Goal: Task Accomplishment & Management: Manage account settings

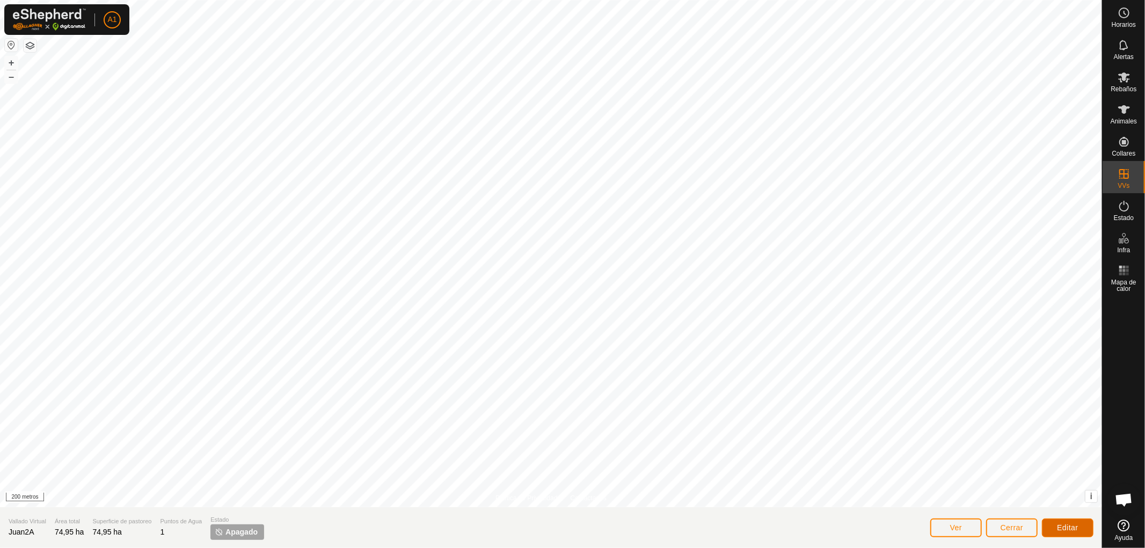
click at [1071, 527] on font "Editar" at bounding box center [1067, 528] width 21 height 9
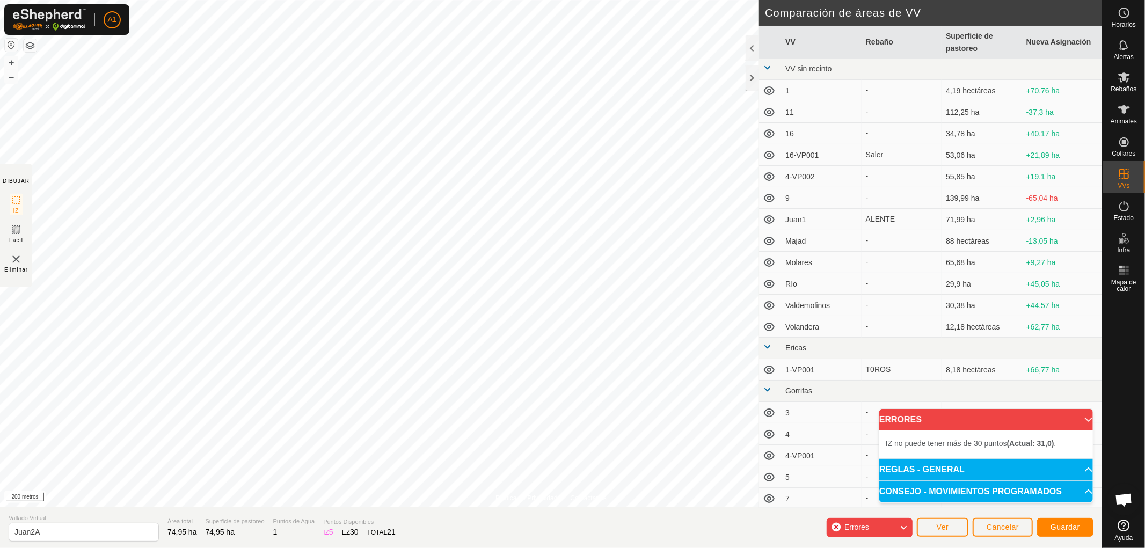
click at [904, 525] on icon at bounding box center [903, 528] width 9 height 14
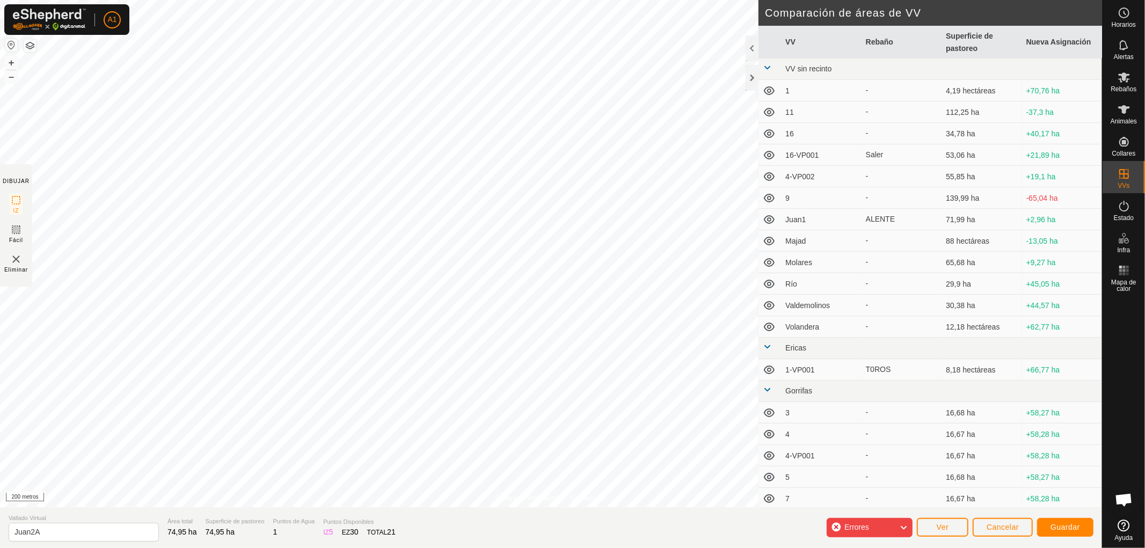
click at [869, 524] on font "Errores" at bounding box center [857, 527] width 25 height 9
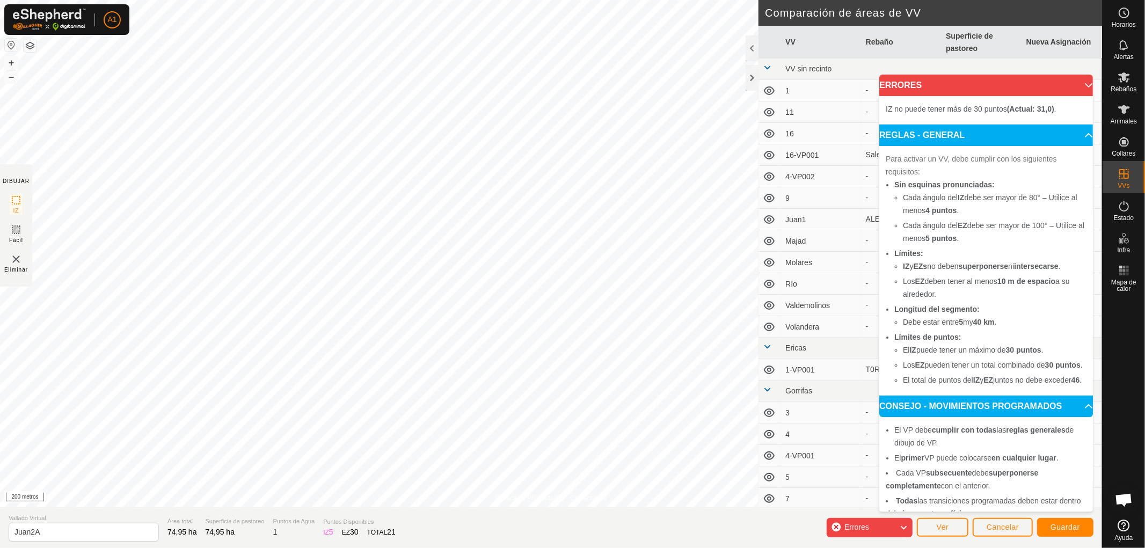
scroll to position [43, 0]
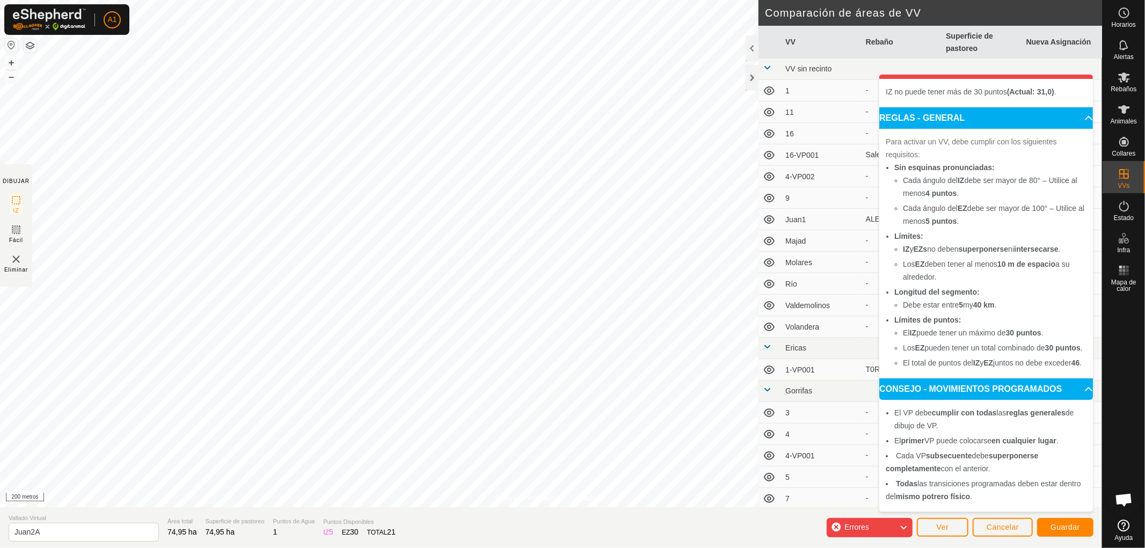
click at [837, 527] on div "Errores" at bounding box center [870, 527] width 86 height 19
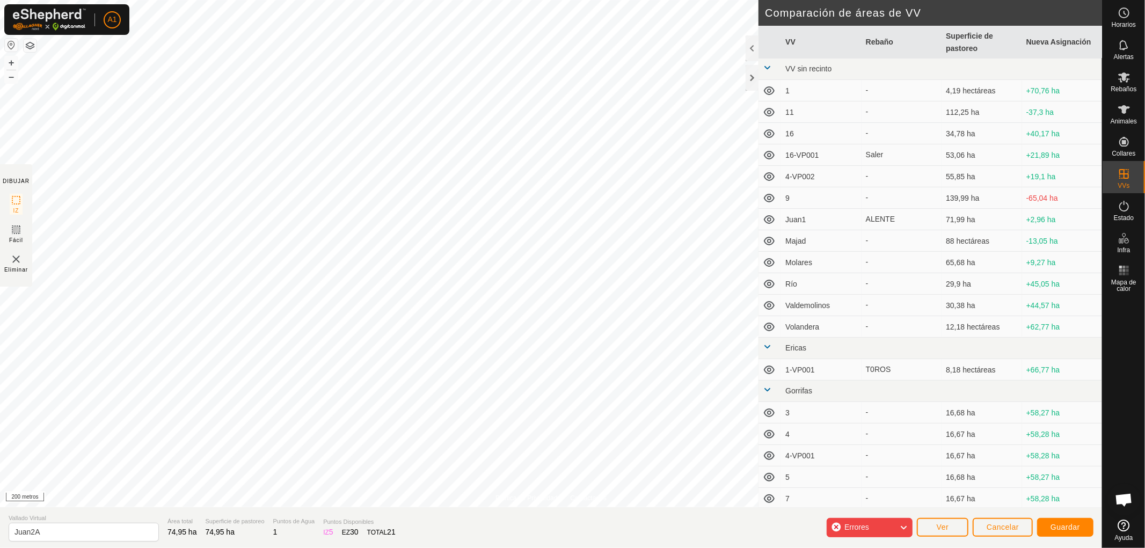
click at [837, 527] on div "Errores" at bounding box center [870, 527] width 86 height 19
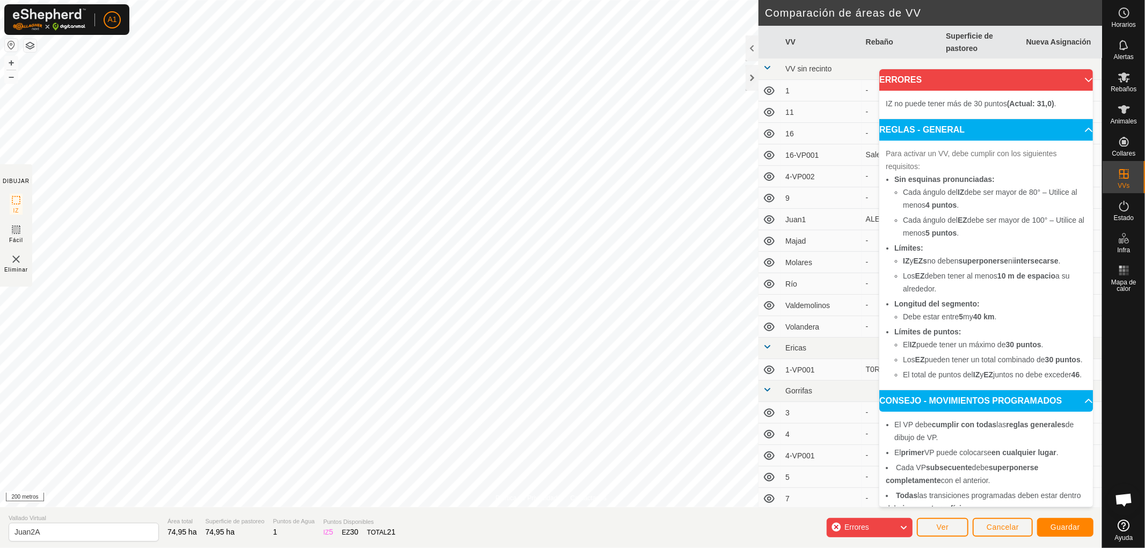
click at [837, 527] on div "Errores" at bounding box center [870, 527] width 86 height 19
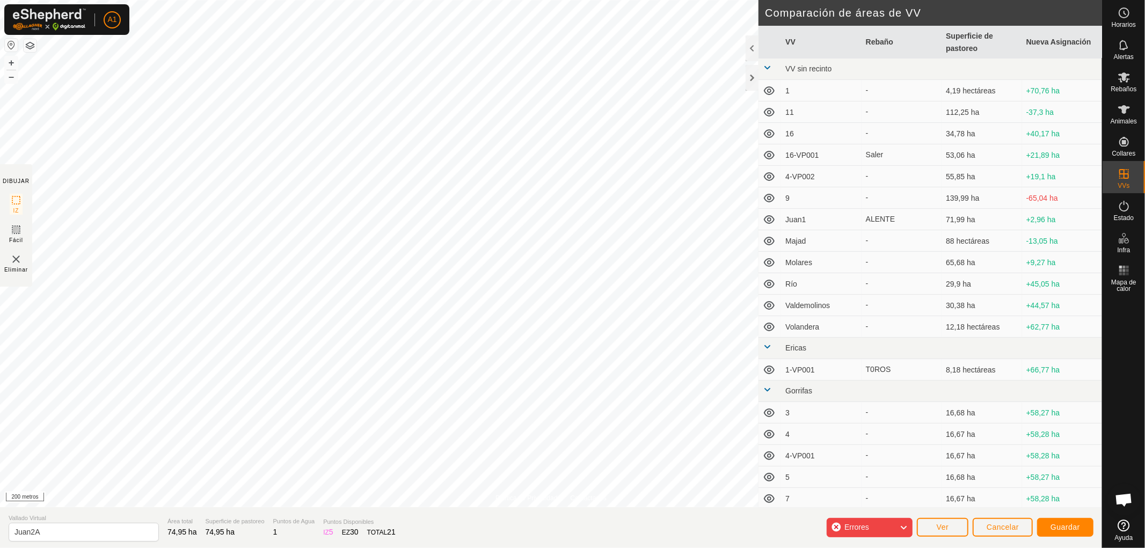
click at [900, 527] on icon at bounding box center [903, 528] width 9 height 14
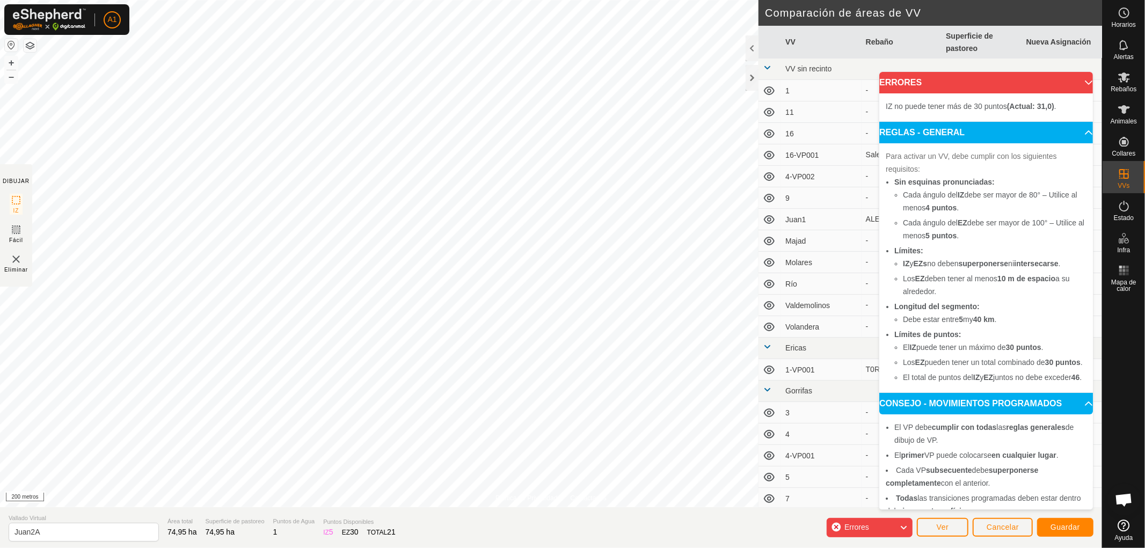
click at [837, 527] on div "Errores" at bounding box center [870, 527] width 86 height 19
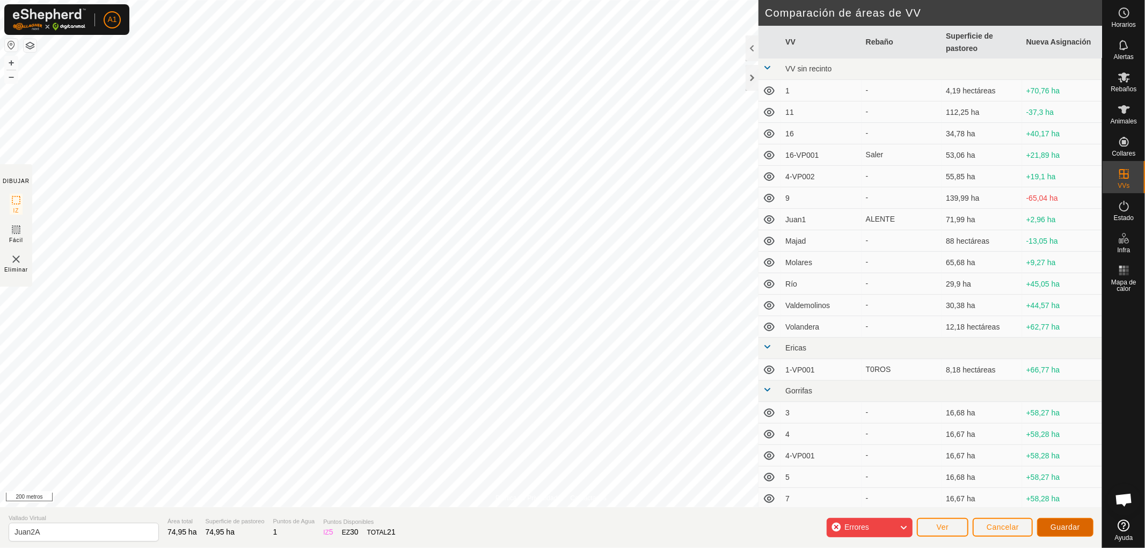
click at [1062, 527] on font "Guardar" at bounding box center [1066, 527] width 30 height 9
click at [82, 527] on input "Juan2A" at bounding box center [84, 532] width 150 height 19
type input "Juan2A1"
click at [866, 528] on font "Errores" at bounding box center [857, 527] width 25 height 9
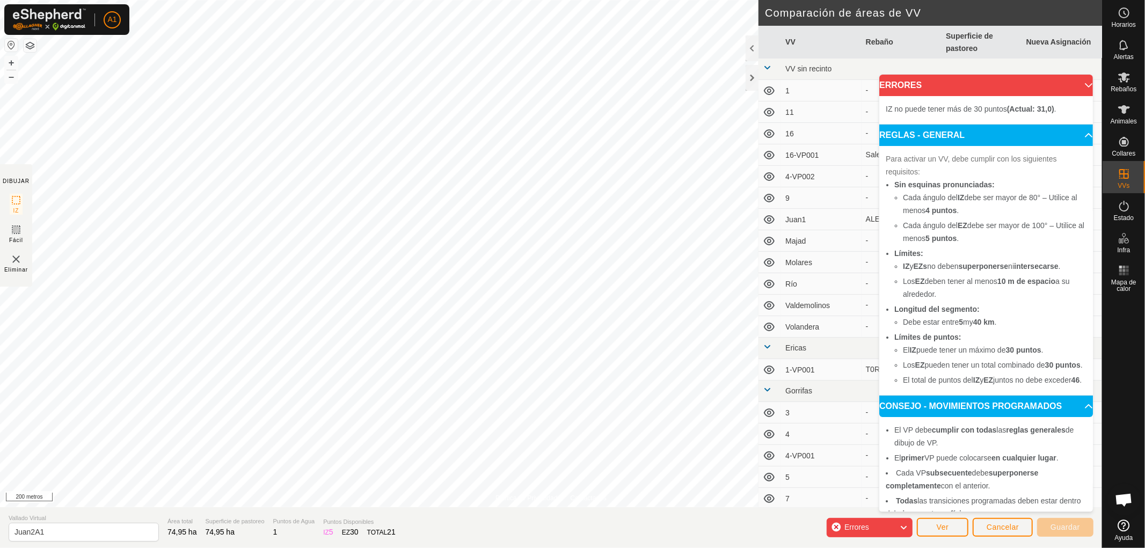
click at [905, 528] on icon at bounding box center [903, 528] width 9 height 14
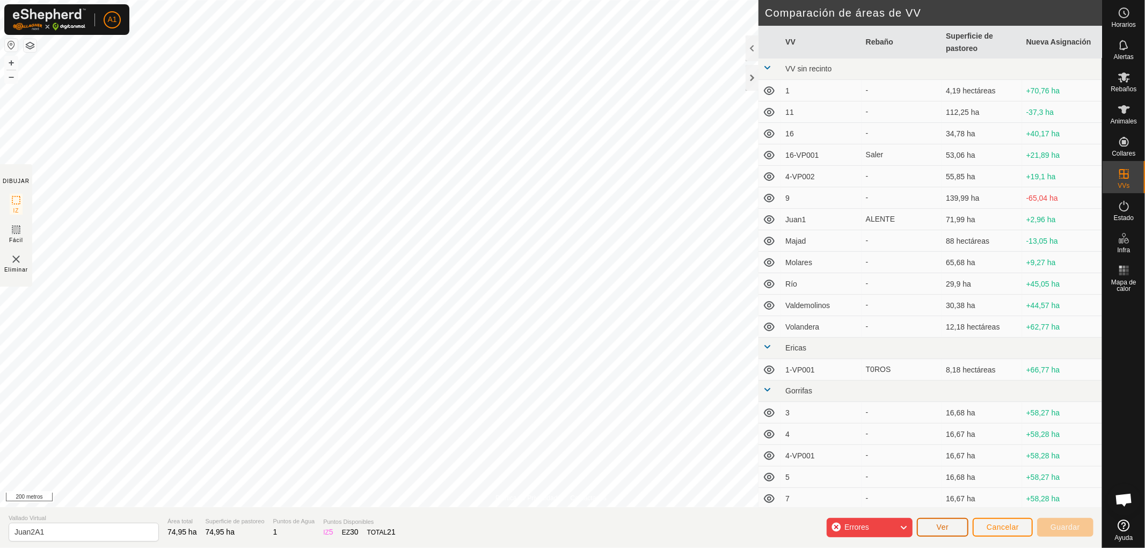
click at [943, 527] on font "Ver" at bounding box center [943, 527] width 12 height 9
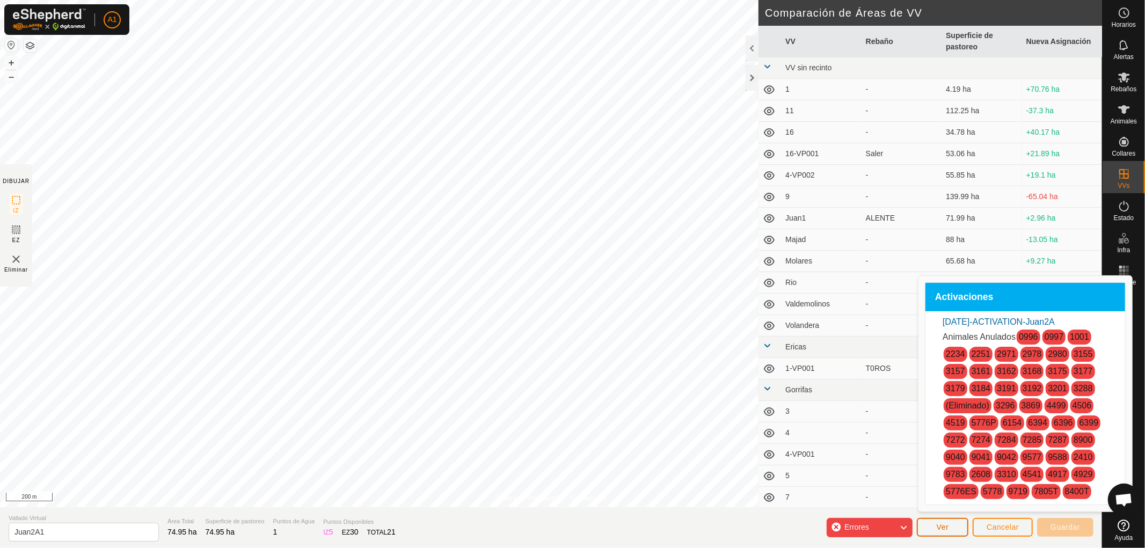
click at [943, 527] on span "Ver" at bounding box center [943, 527] width 12 height 9
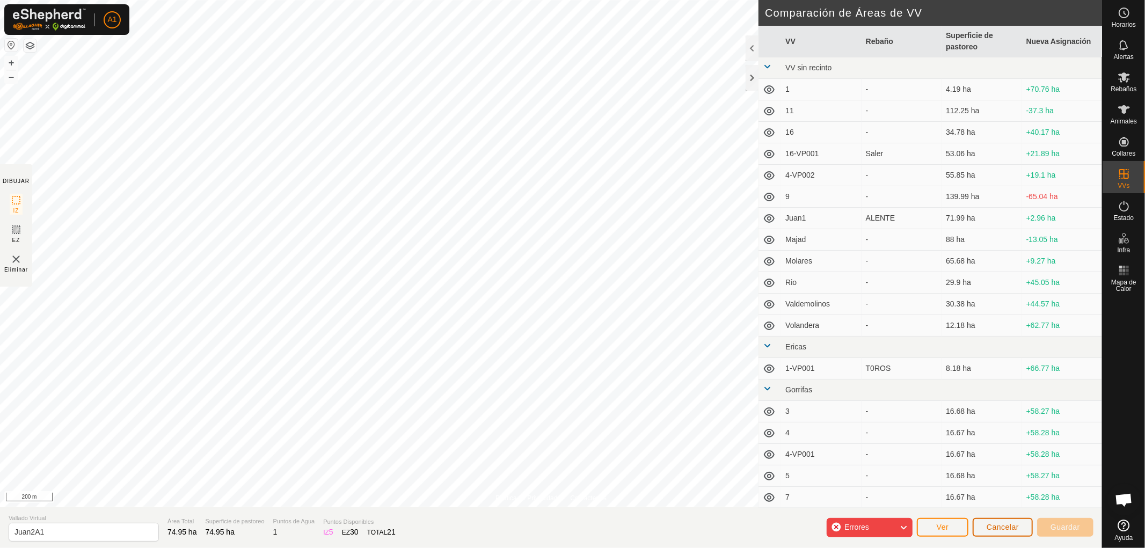
click at [1002, 527] on span "Cancelar" at bounding box center [1003, 527] width 32 height 9
click at [1002, 529] on span "Cancelar" at bounding box center [1003, 527] width 32 height 9
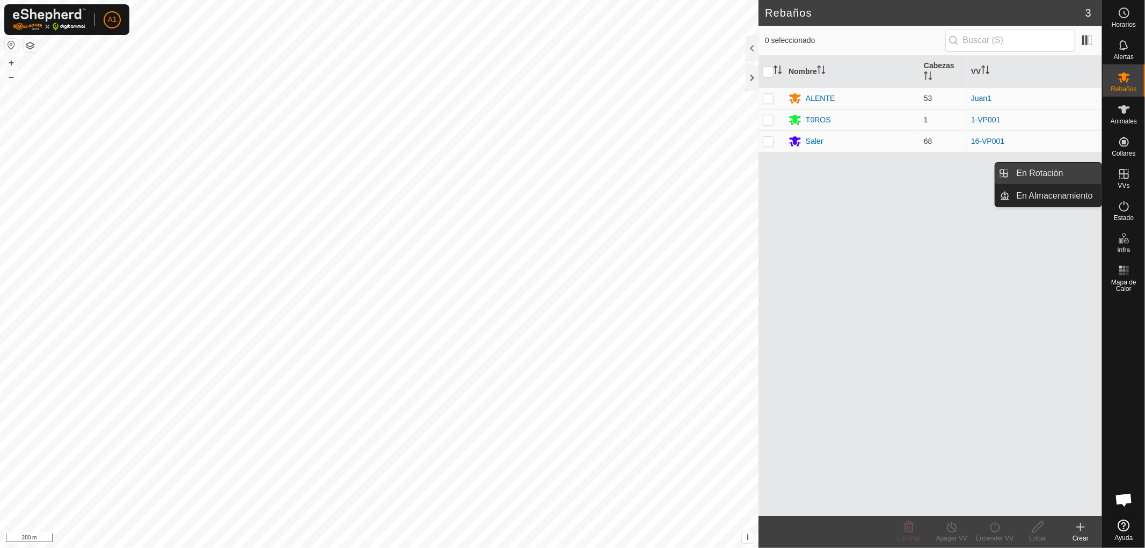
click at [1049, 173] on link "En Rotación" at bounding box center [1057, 173] width 92 height 21
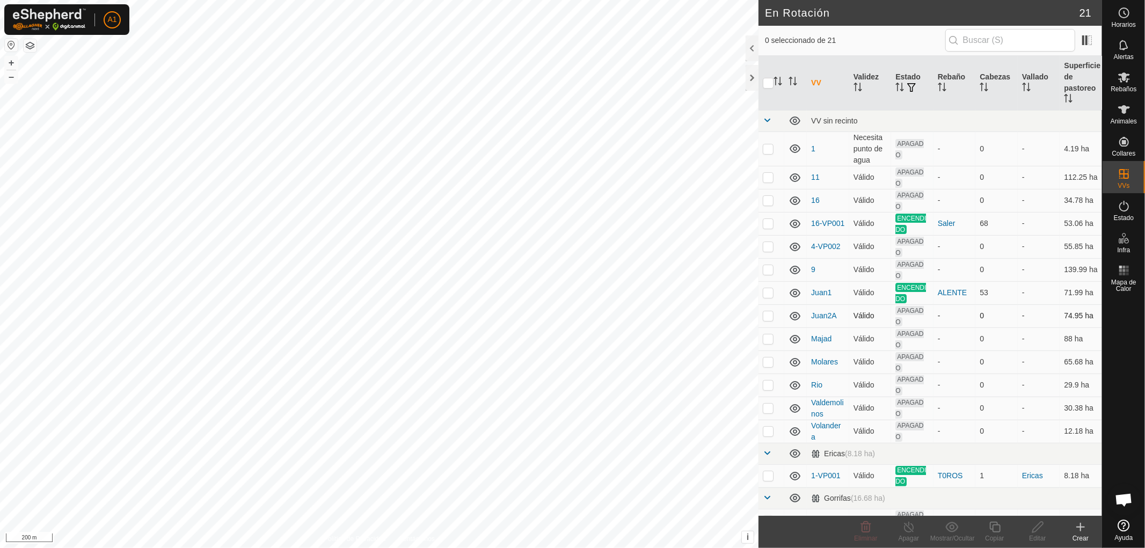
click at [766, 318] on p-checkbox at bounding box center [768, 315] width 11 height 9
click at [770, 315] on p-checkbox at bounding box center [768, 315] width 11 height 9
checkbox input "false"
click at [768, 293] on p-checkbox at bounding box center [768, 292] width 11 height 9
click at [765, 290] on p-checkbox at bounding box center [768, 292] width 11 height 9
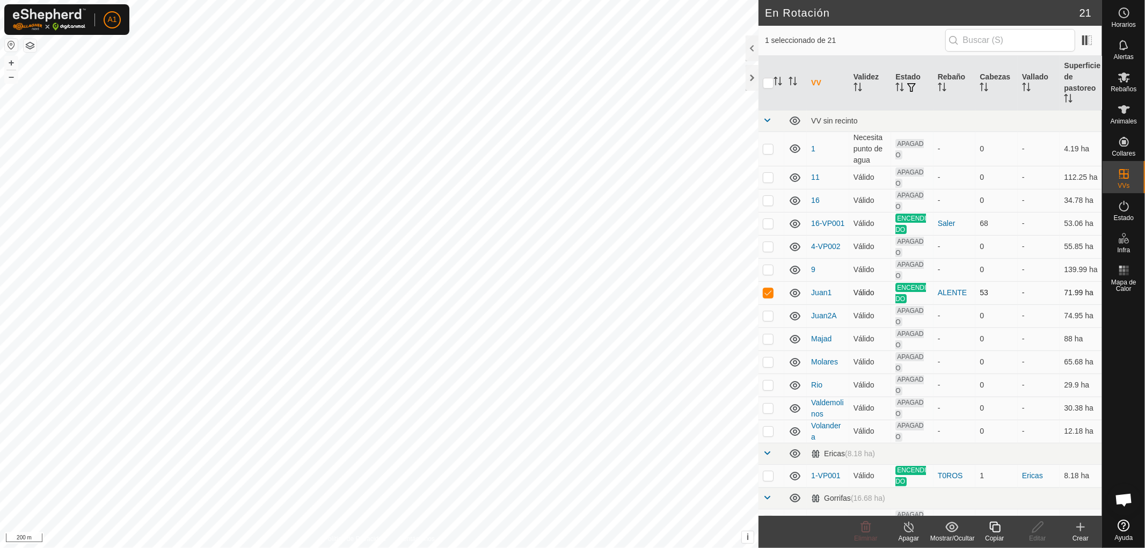
checkbox input "false"
click at [767, 318] on p-checkbox at bounding box center [768, 315] width 11 height 9
checkbox input "true"
click at [1037, 532] on icon at bounding box center [1037, 527] width 13 height 13
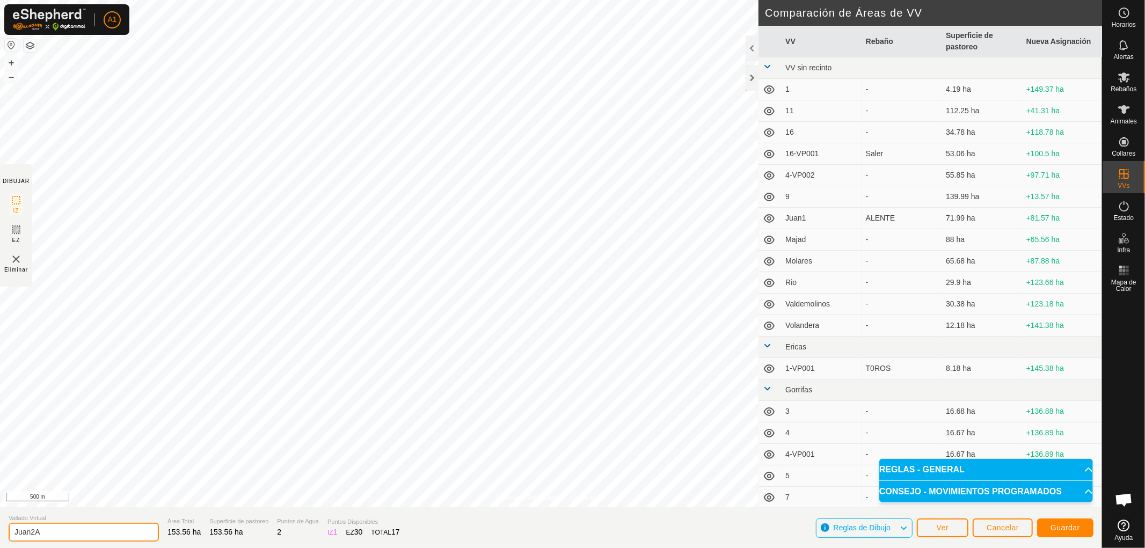
click at [95, 528] on input "Juan2A" at bounding box center [84, 532] width 150 height 19
type input "Juan2A1"
click at [1066, 527] on span "Guardar" at bounding box center [1066, 528] width 30 height 9
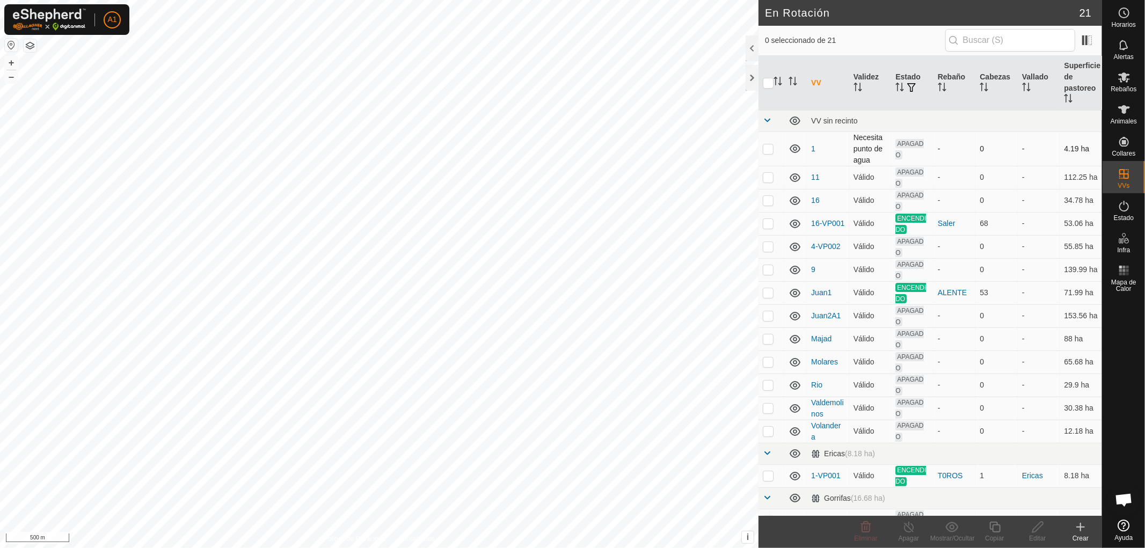
click at [766, 147] on p-checkbox at bounding box center [768, 148] width 11 height 9
checkbox input "false"
click at [769, 179] on p-checkbox at bounding box center [768, 177] width 11 height 9
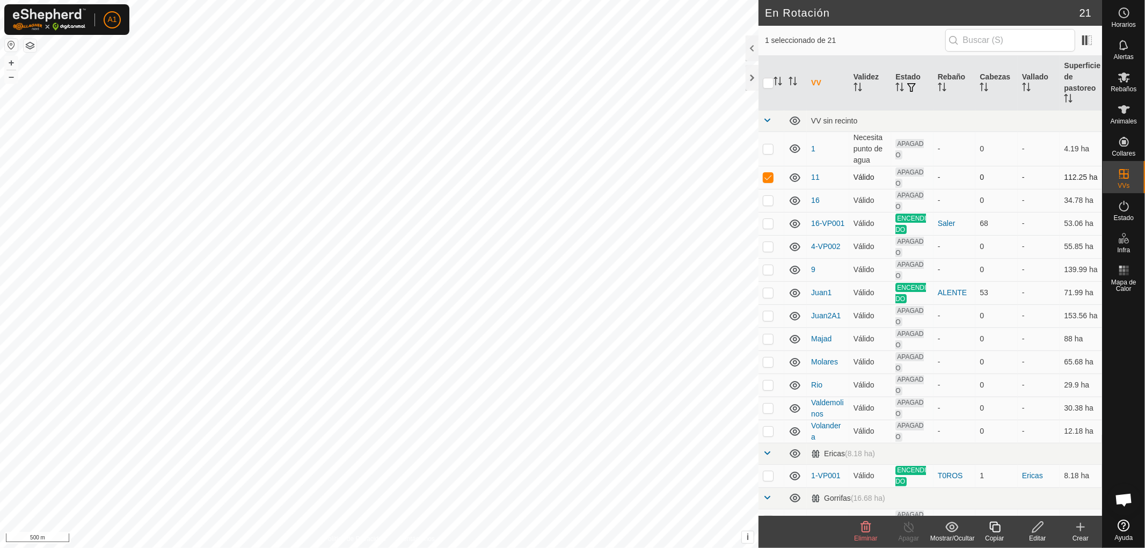
checkbox input "false"
click at [768, 200] on p-checkbox at bounding box center [768, 200] width 11 height 9
checkbox input "false"
click at [766, 223] on p-checkbox at bounding box center [768, 223] width 11 height 9
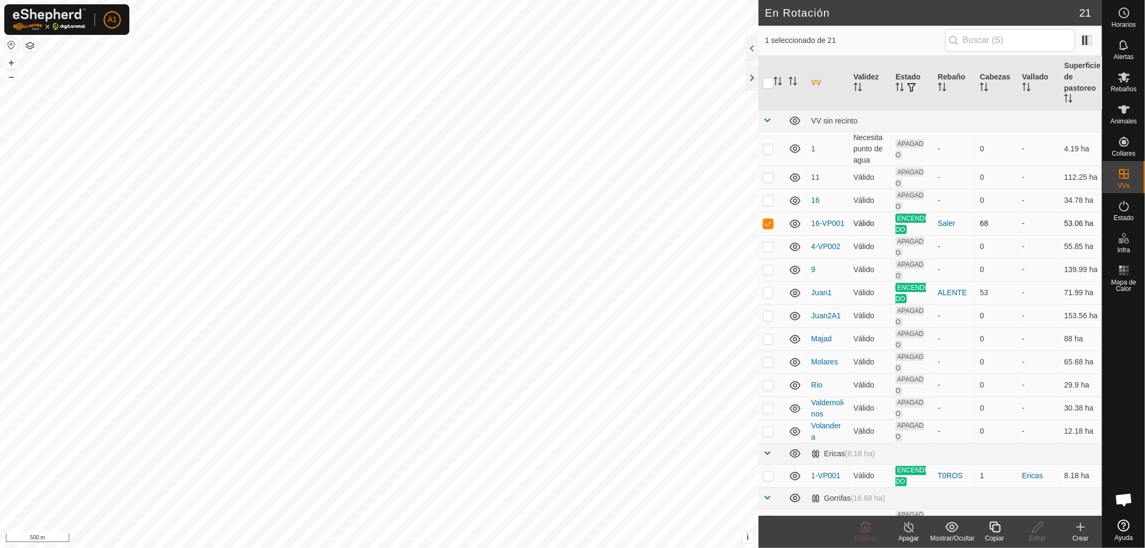
click at [766, 223] on p-checkbox at bounding box center [768, 223] width 11 height 9
checkbox input "false"
click at [766, 248] on p-checkbox at bounding box center [768, 246] width 11 height 9
click at [869, 528] on icon at bounding box center [866, 527] width 13 height 13
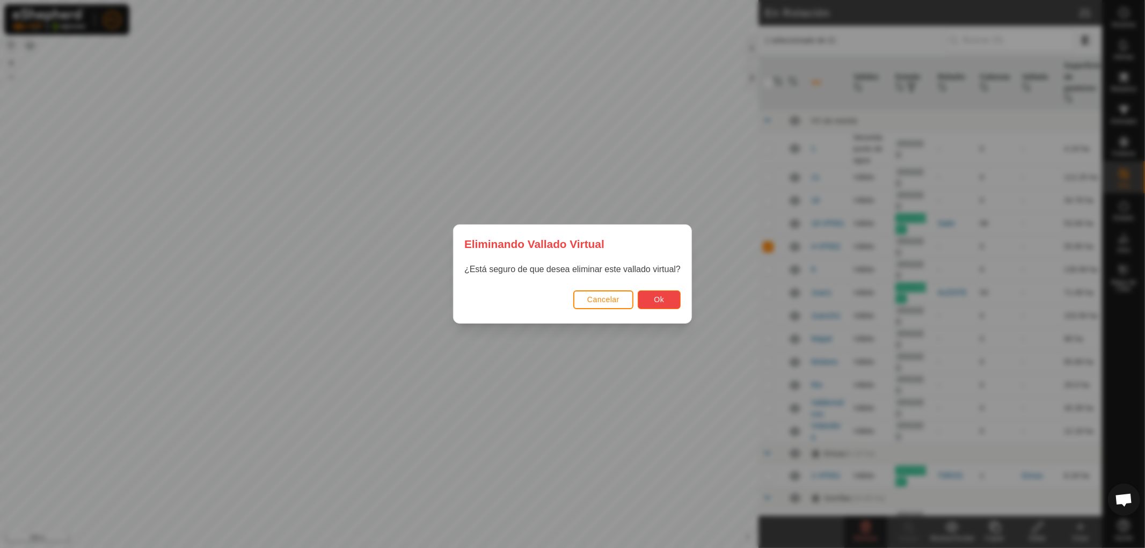
click at [664, 298] on span "Ok" at bounding box center [660, 299] width 10 height 9
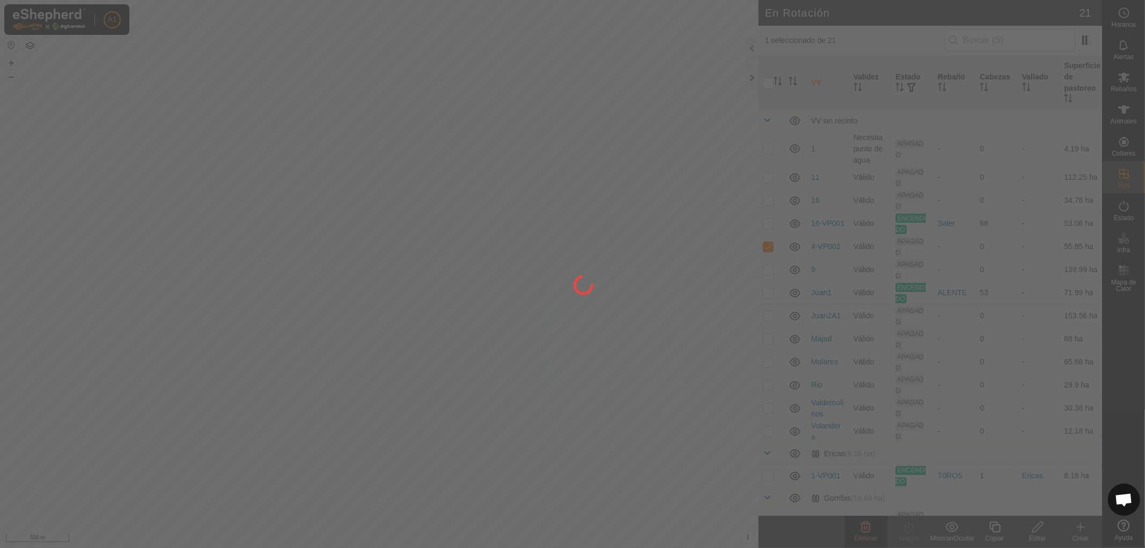
checkbox input "false"
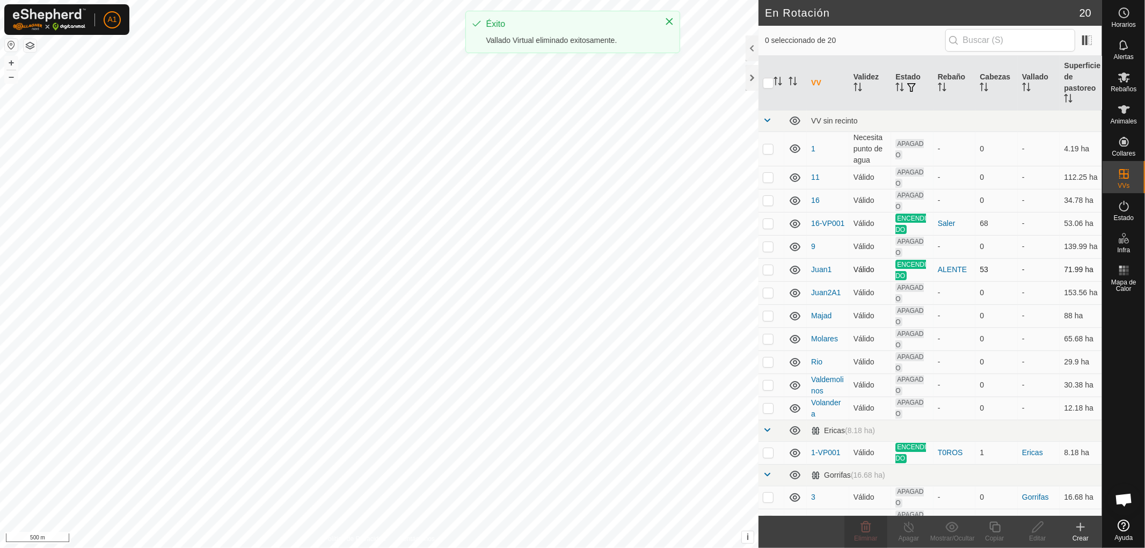
click at [769, 270] on p-checkbox at bounding box center [768, 269] width 11 height 9
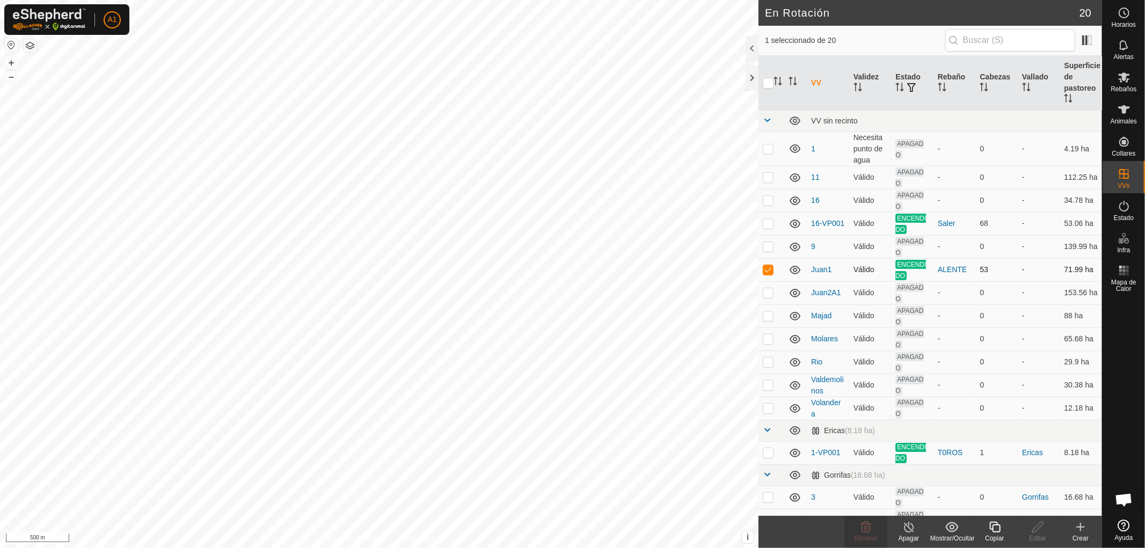
click at [769, 269] on p-checkbox at bounding box center [768, 269] width 11 height 9
checkbox input "false"
click at [765, 248] on p-checkbox at bounding box center [768, 246] width 11 height 9
click at [766, 249] on p-checkbox at bounding box center [768, 246] width 11 height 9
checkbox input "false"
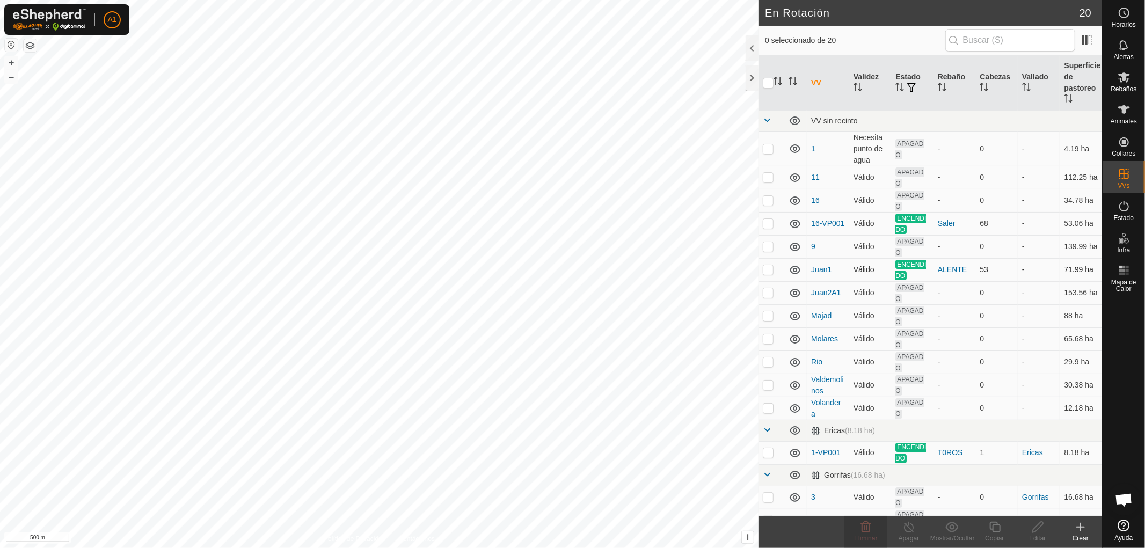
click at [770, 271] on p-checkbox at bounding box center [768, 269] width 11 height 9
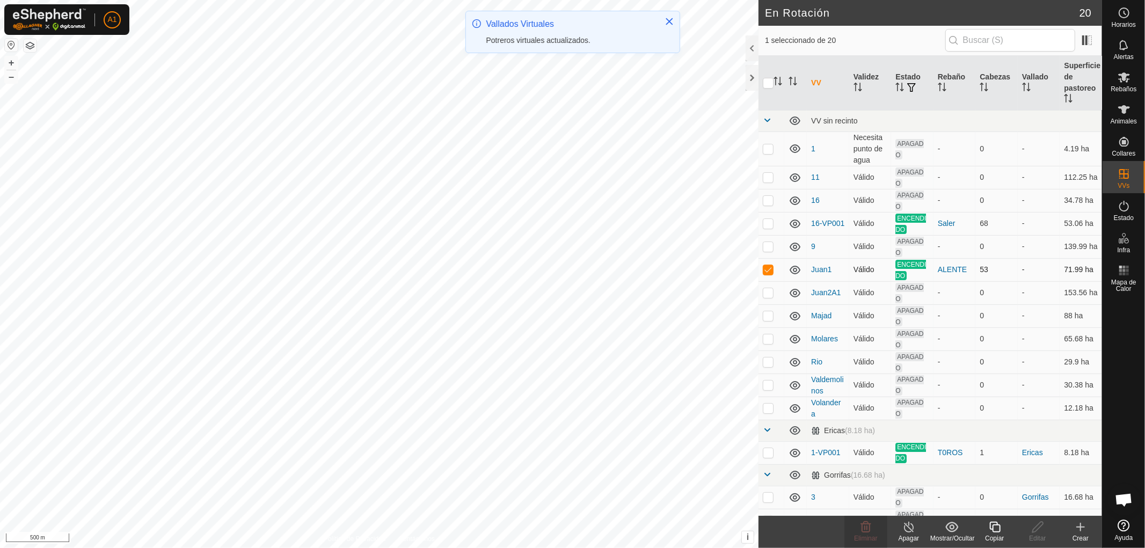
click at [770, 271] on p-checkbox at bounding box center [768, 269] width 11 height 9
checkbox input "false"
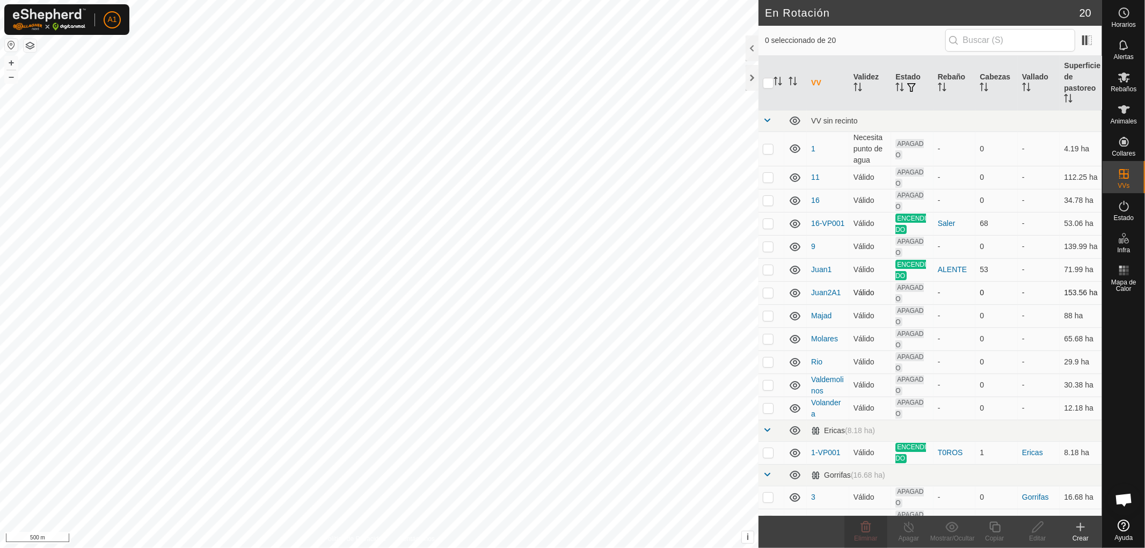
click at [771, 294] on p-checkbox at bounding box center [768, 292] width 11 height 9
click at [770, 293] on p-checkbox at bounding box center [768, 292] width 11 height 9
checkbox input "false"
click at [769, 316] on p-checkbox at bounding box center [768, 315] width 11 height 9
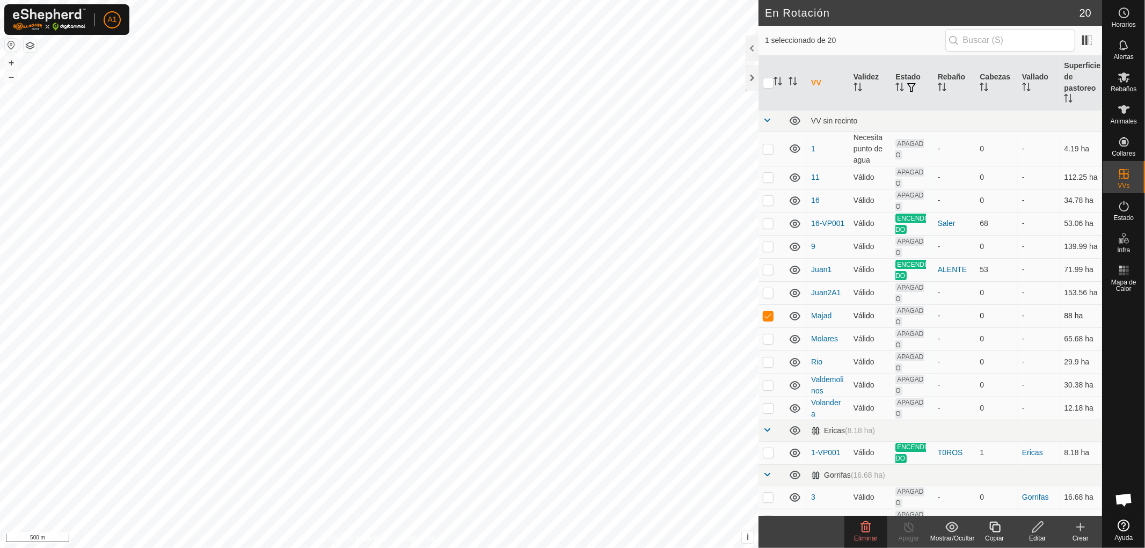
checkbox input "false"
click at [770, 337] on p-checkbox at bounding box center [768, 339] width 11 height 9
checkbox input "false"
click at [768, 364] on p-checkbox at bounding box center [768, 362] width 11 height 9
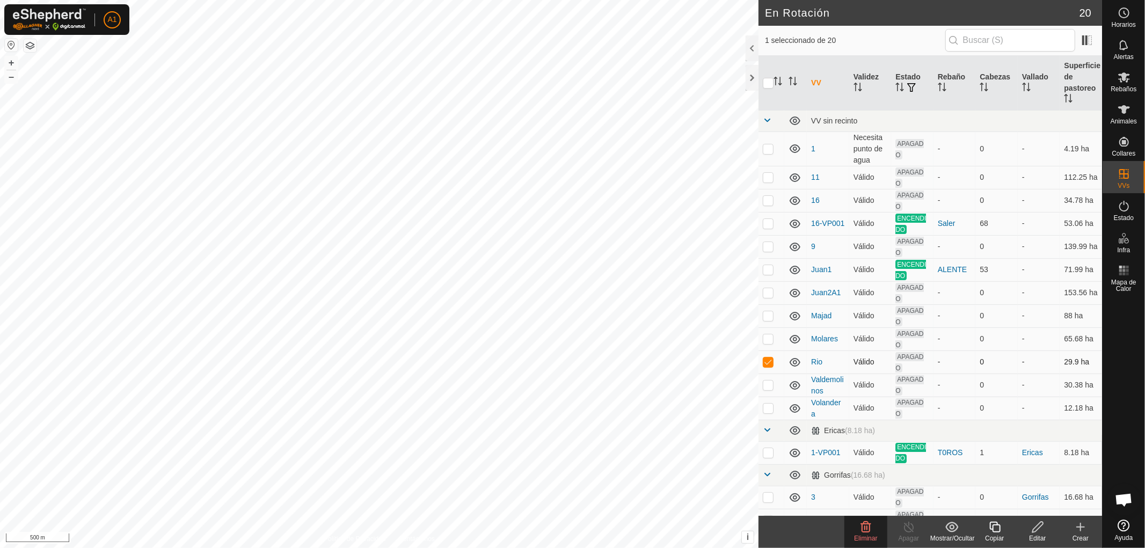
click at [768, 363] on p-checkbox at bounding box center [768, 362] width 11 height 9
checkbox input "false"
click at [768, 388] on p-checkbox at bounding box center [768, 385] width 11 height 9
click at [771, 384] on p-checkbox at bounding box center [768, 385] width 11 height 9
checkbox input "false"
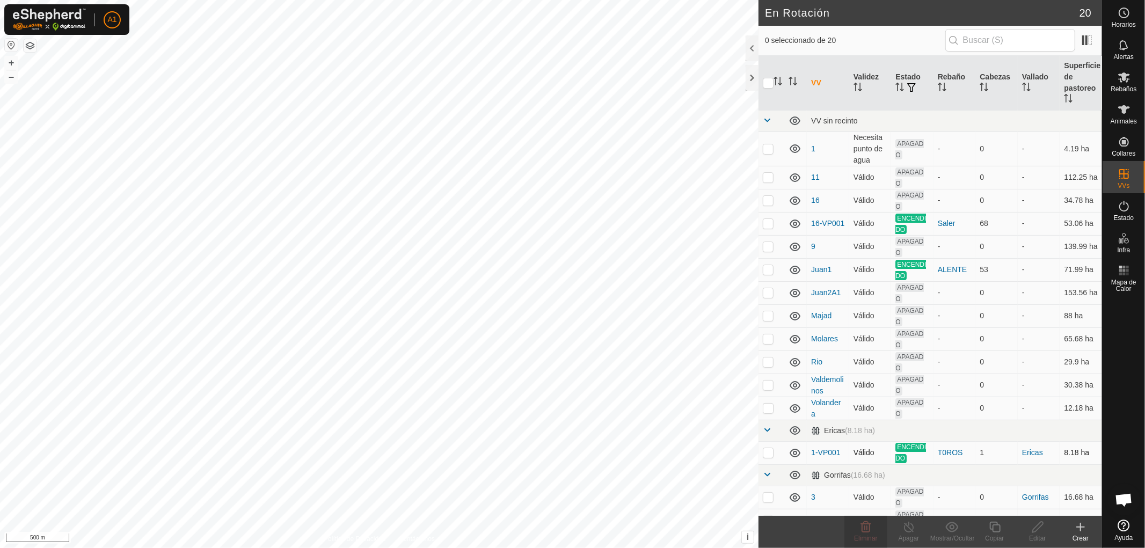
click at [766, 453] on p-checkbox at bounding box center [768, 452] width 11 height 9
click at [766, 454] on p-checkbox at bounding box center [768, 452] width 11 height 9
checkbox input "false"
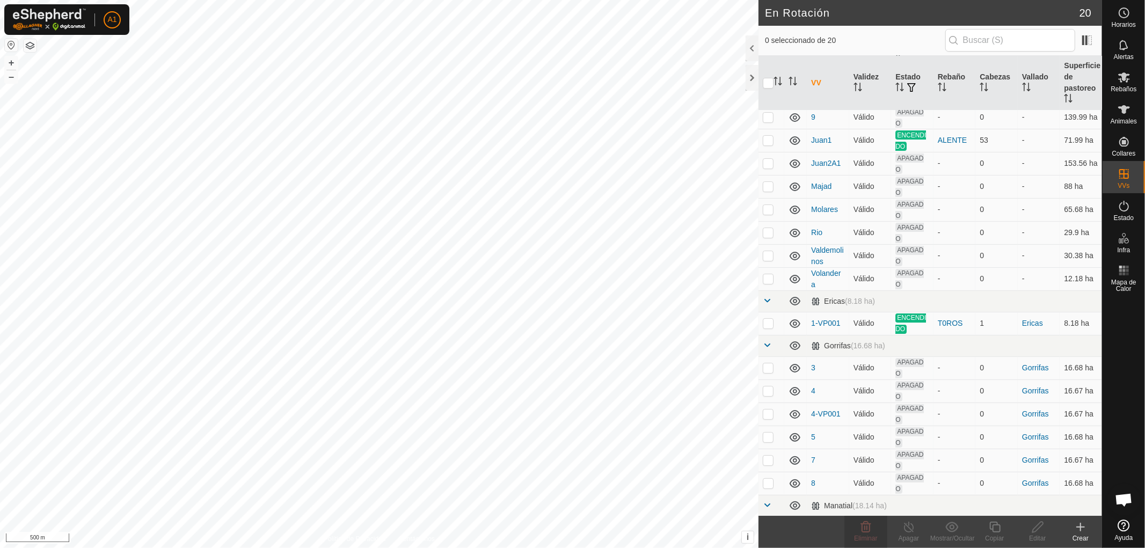
scroll to position [154, 0]
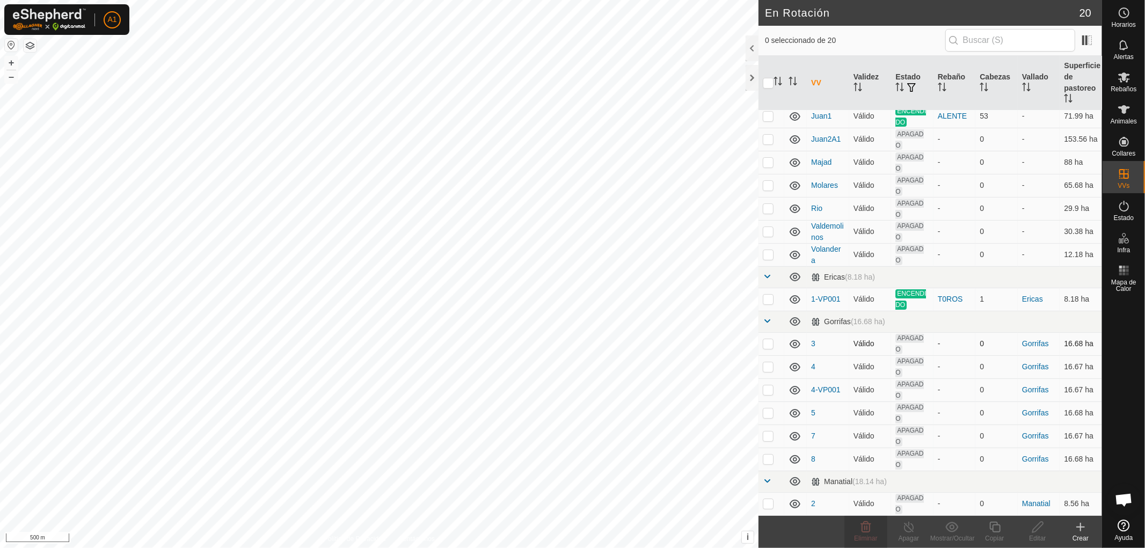
click at [768, 344] on p-checkbox at bounding box center [768, 343] width 11 height 9
checkbox input "false"
click at [768, 370] on p-checkbox at bounding box center [768, 366] width 11 height 9
click at [863, 530] on icon at bounding box center [866, 527] width 13 height 13
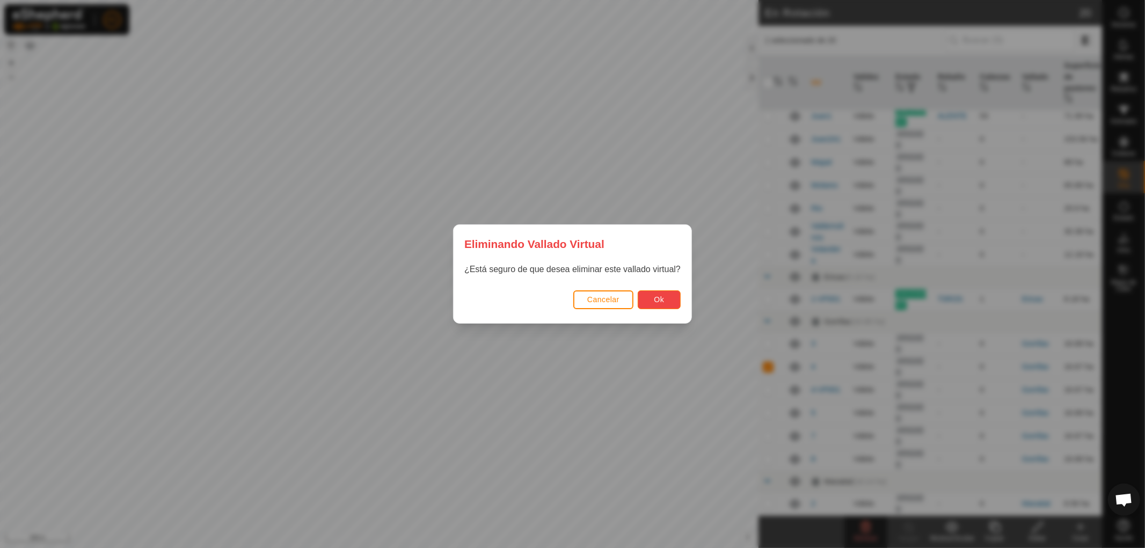
click at [657, 301] on span "Ok" at bounding box center [660, 299] width 10 height 9
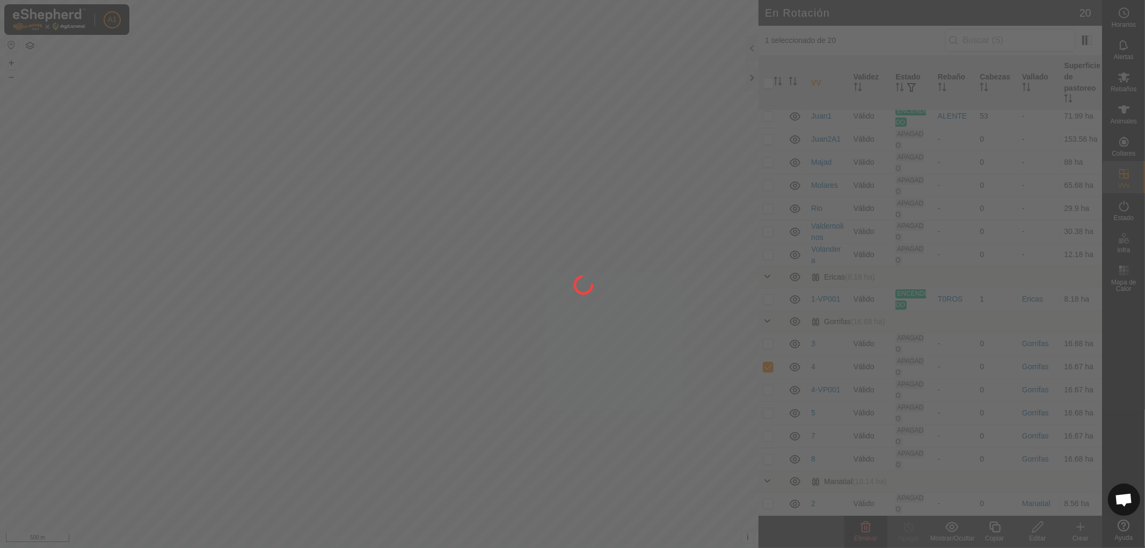
checkbox input "false"
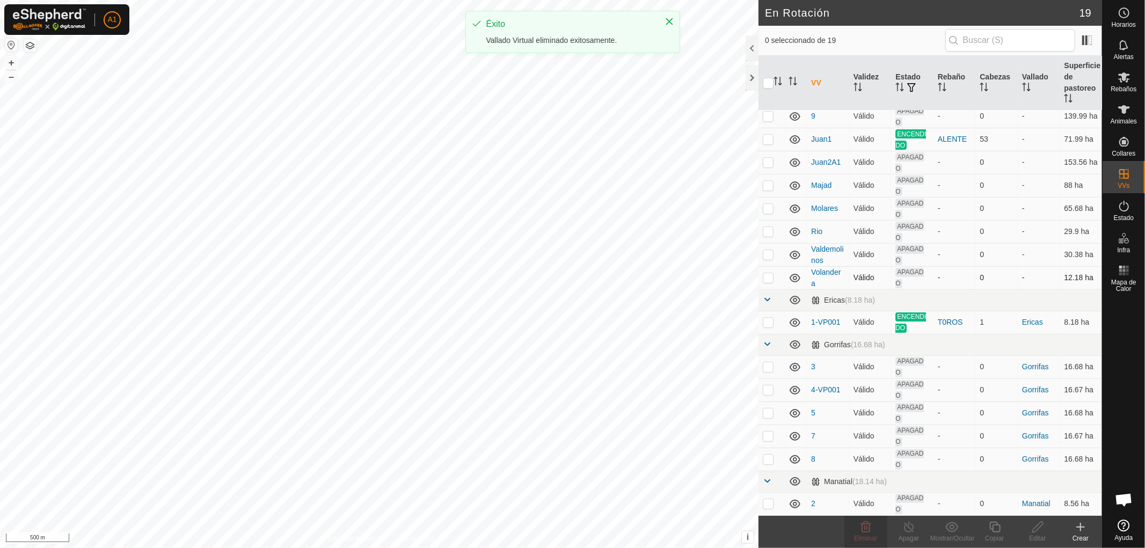
scroll to position [0, 0]
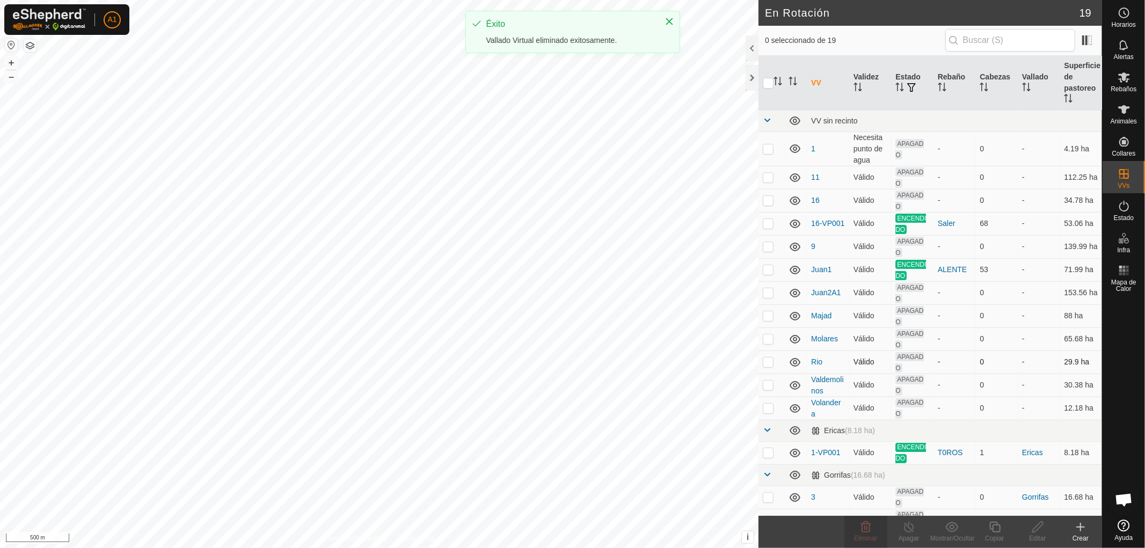
click at [768, 360] on p-checkbox at bounding box center [768, 362] width 11 height 9
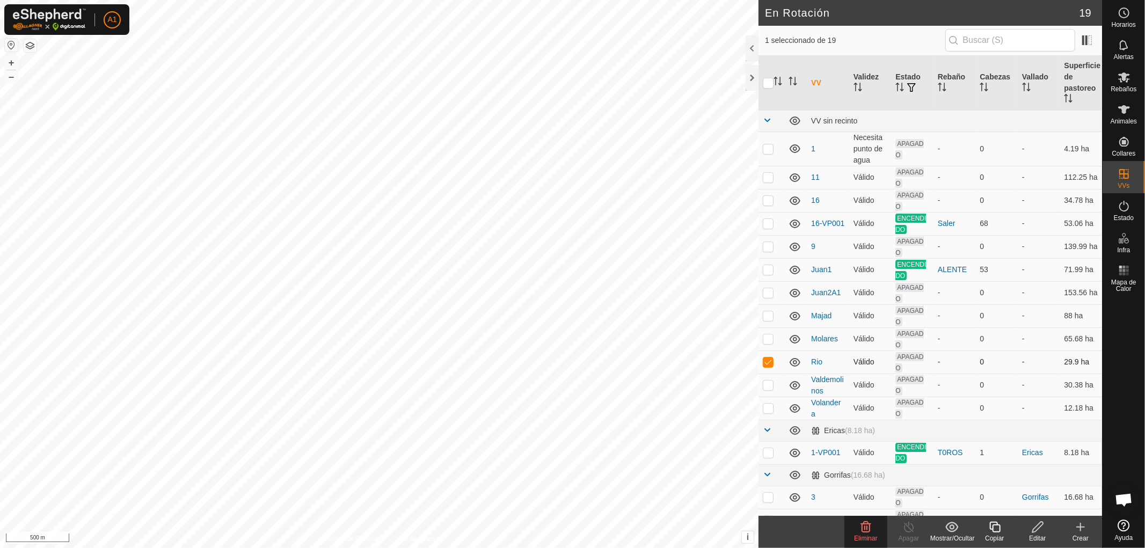
click at [768, 360] on p-checkbox at bounding box center [768, 362] width 11 height 9
checkbox input "false"
click at [771, 387] on p-checkbox at bounding box center [768, 385] width 11 height 9
click at [770, 387] on p-checkbox at bounding box center [768, 385] width 11 height 9
checkbox input "false"
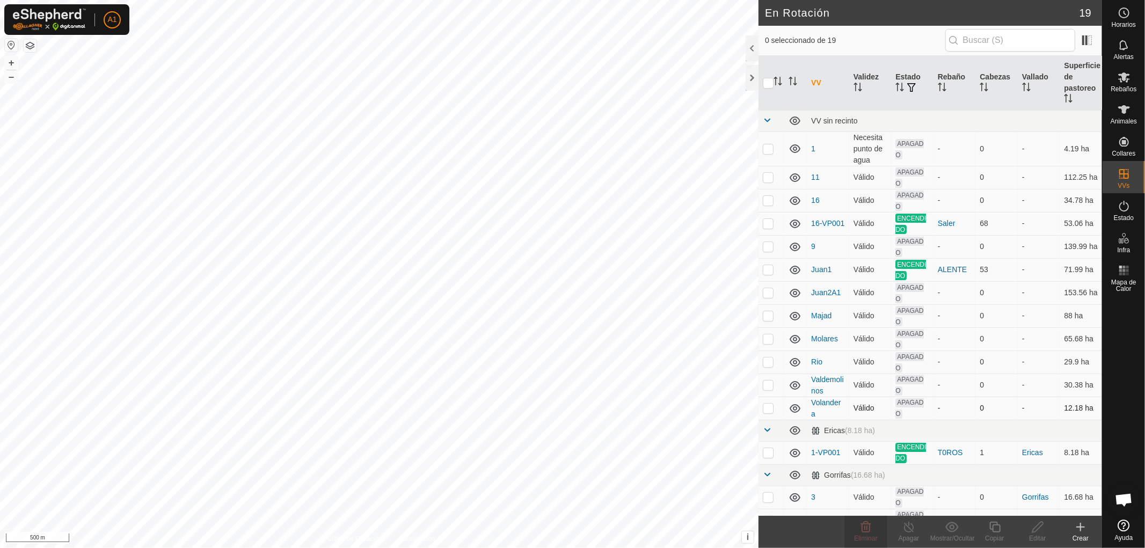
click at [765, 409] on p-checkbox at bounding box center [768, 408] width 11 height 9
checkbox input "false"
click at [769, 455] on p-checkbox at bounding box center [768, 452] width 11 height 9
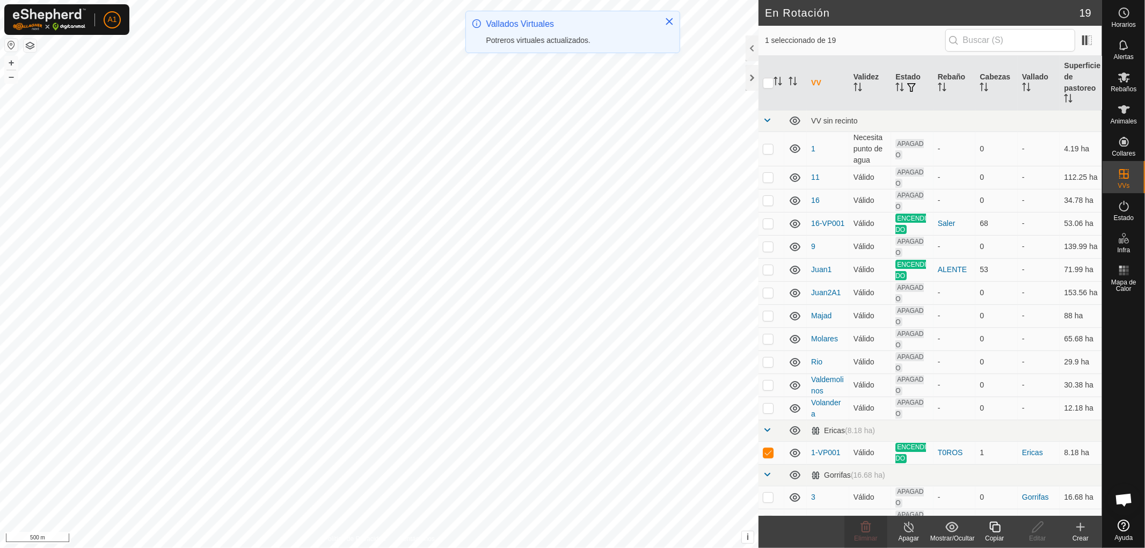
click at [769, 455] on p-checkbox at bounding box center [768, 452] width 11 height 9
checkbox input "false"
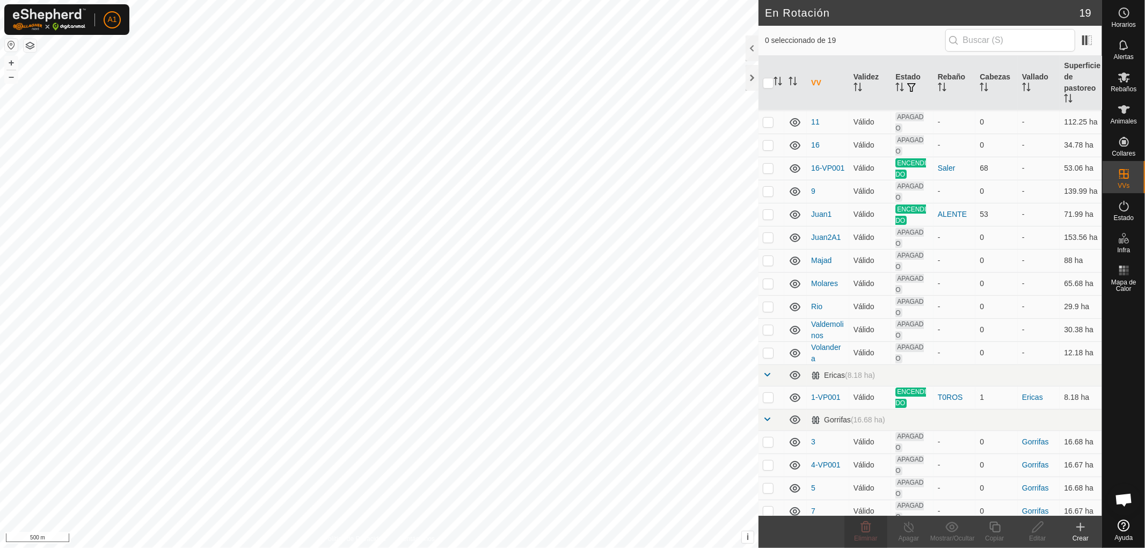
scroll to position [132, 0]
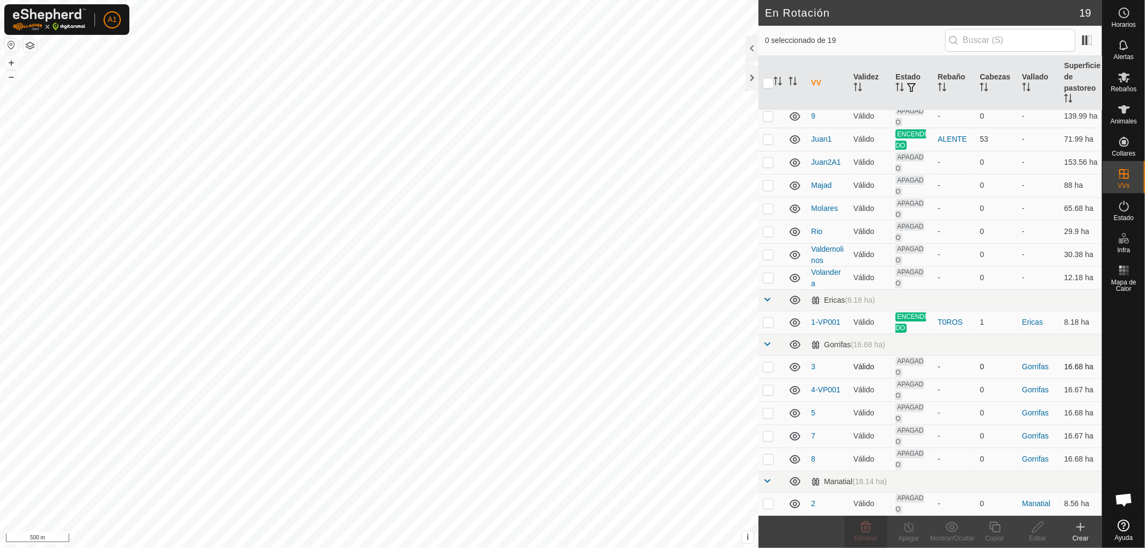
click at [766, 364] on p-checkbox at bounding box center [768, 366] width 11 height 9
click at [766, 366] on p-checkbox at bounding box center [768, 366] width 11 height 9
checkbox input "false"
click at [768, 392] on p-checkbox at bounding box center [768, 390] width 11 height 9
click at [867, 532] on icon at bounding box center [866, 527] width 13 height 13
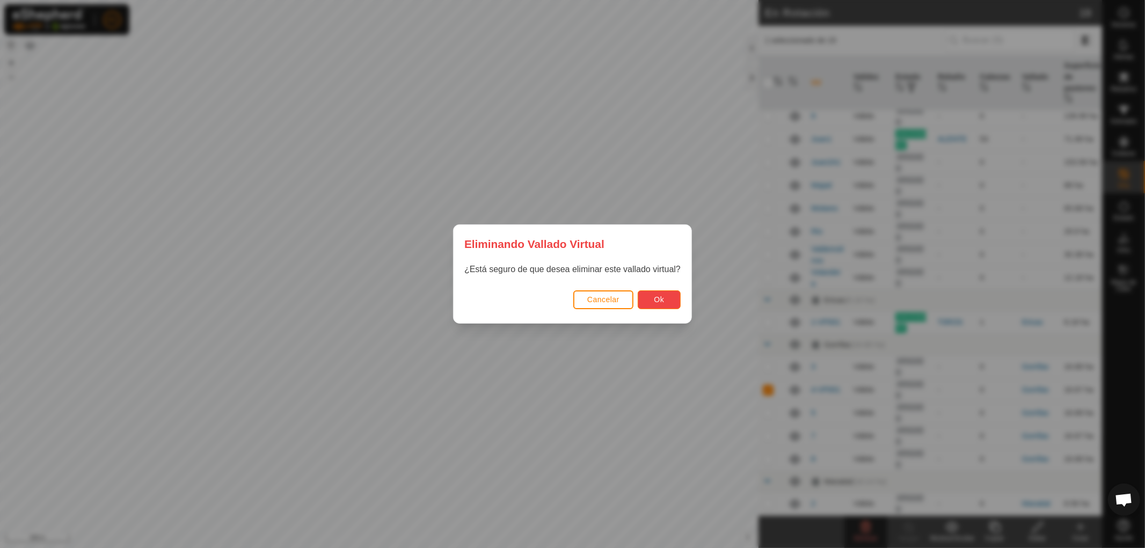
click at [659, 305] on button "Ok" at bounding box center [659, 299] width 43 height 19
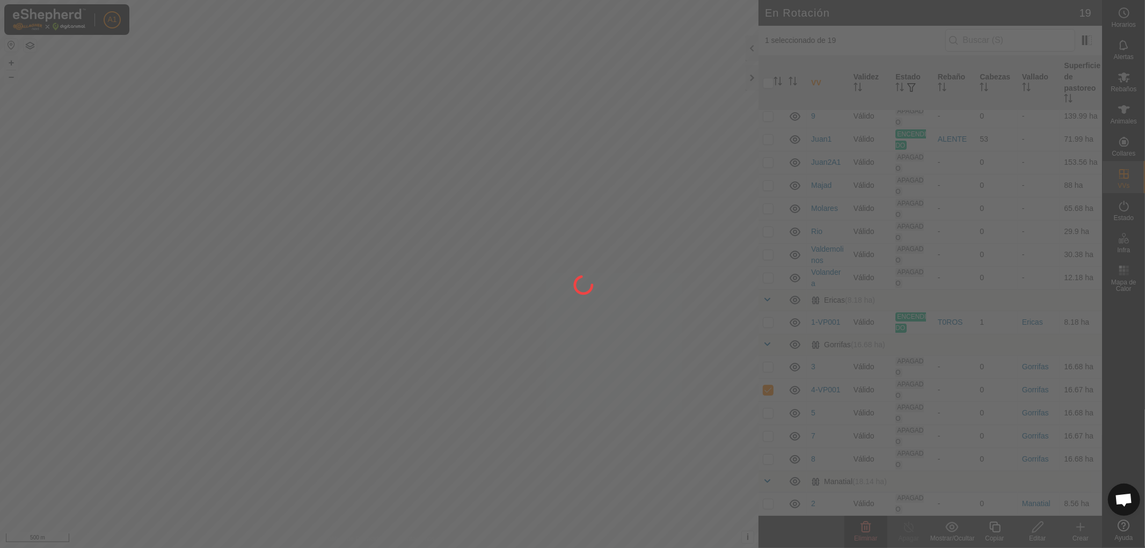
checkbox input "false"
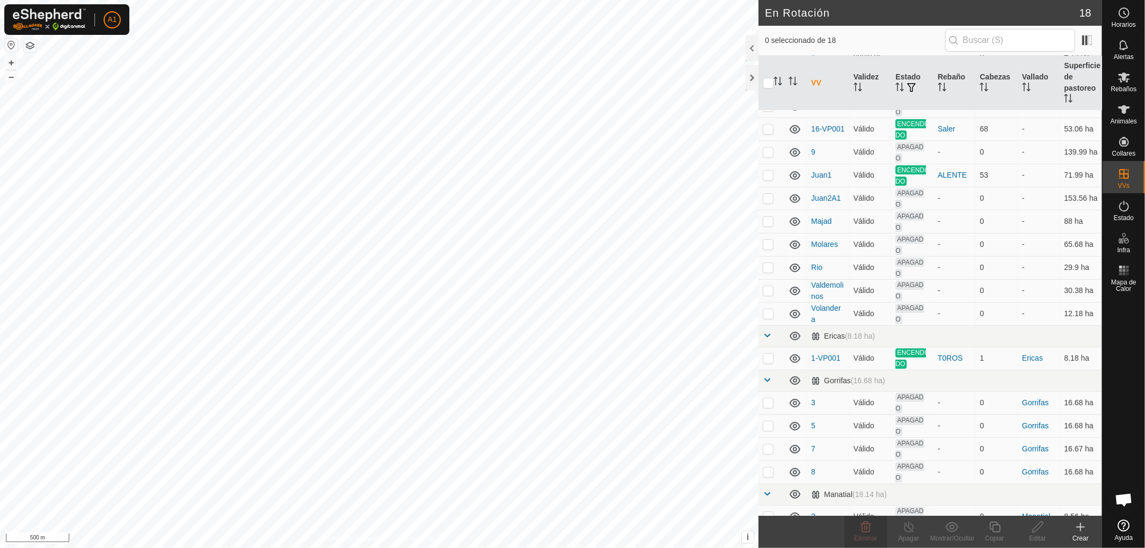
scroll to position [108, 0]
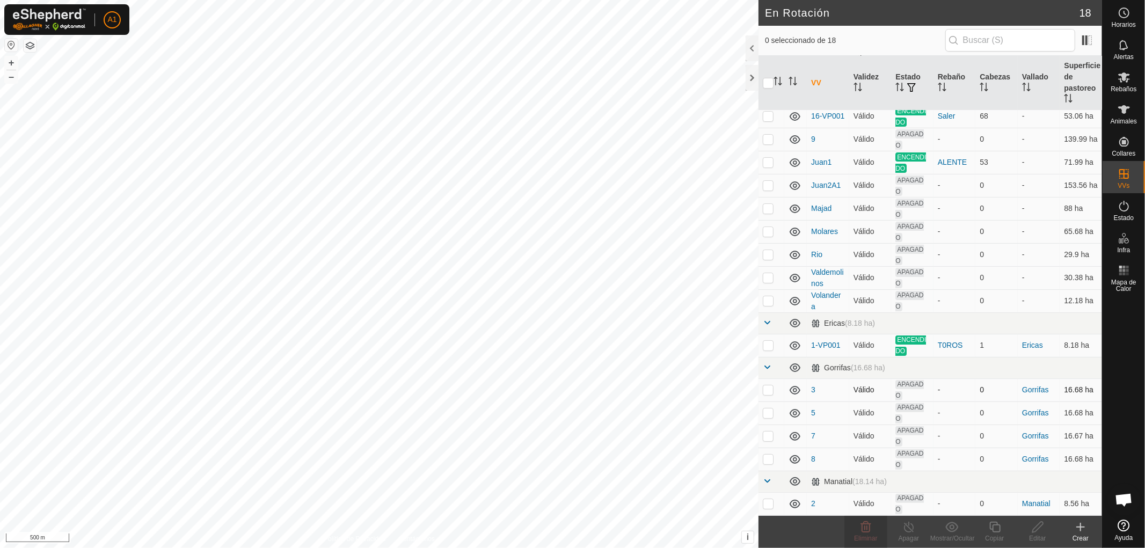
click at [767, 390] on p-checkbox at bounding box center [768, 390] width 11 height 9
click at [766, 391] on p-checkbox at bounding box center [768, 390] width 11 height 9
checkbox input "false"
click at [769, 417] on p-tablecheckbox at bounding box center [768, 413] width 11 height 9
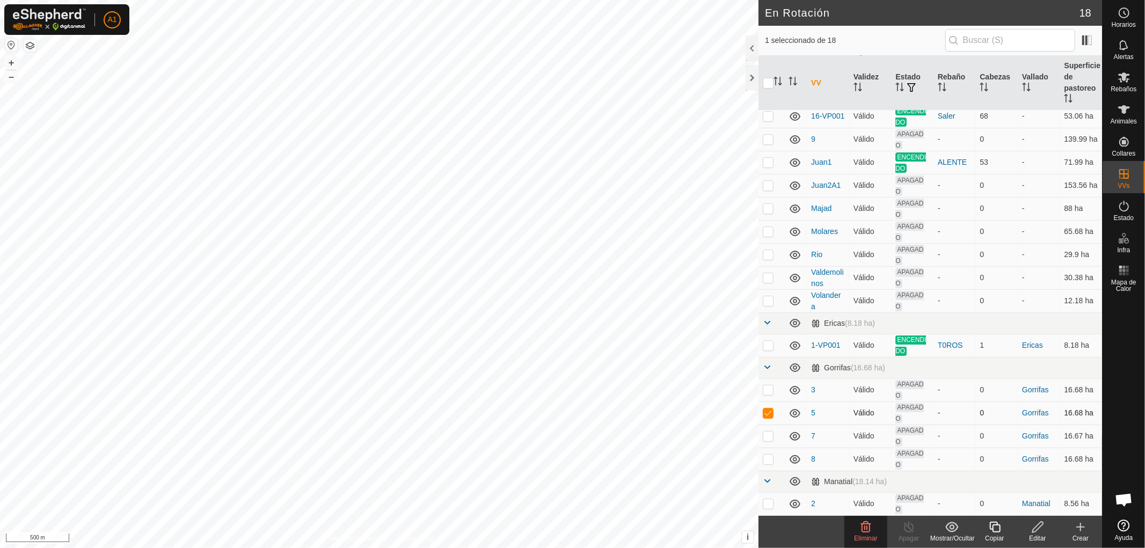
checkbox input "false"
click at [767, 437] on p-checkbox at bounding box center [768, 436] width 11 height 9
checkbox input "true"
click at [871, 534] on div "Eliminar" at bounding box center [866, 539] width 43 height 10
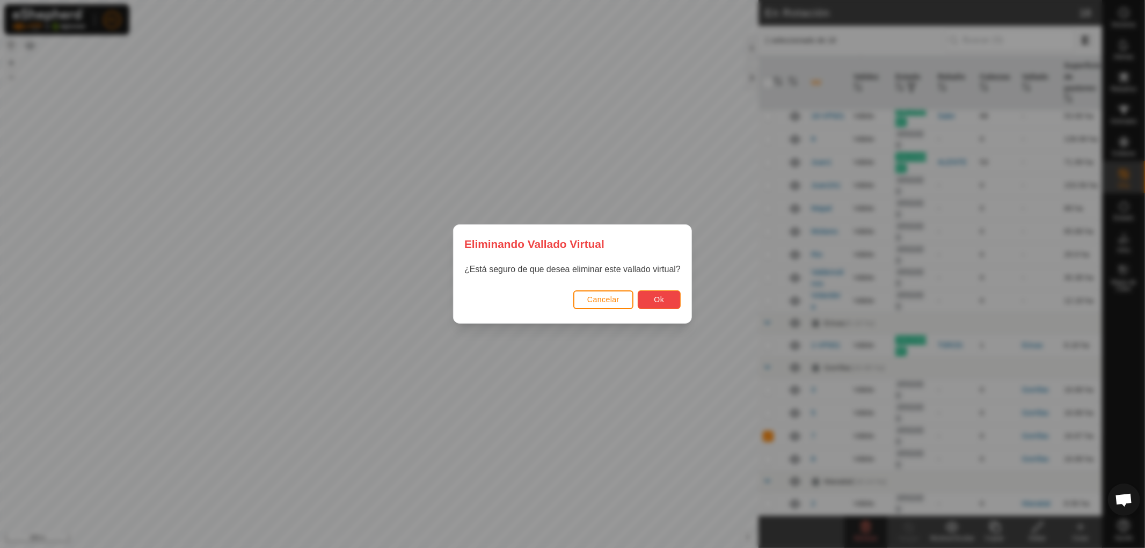
click at [659, 305] on button "Ok" at bounding box center [659, 299] width 43 height 19
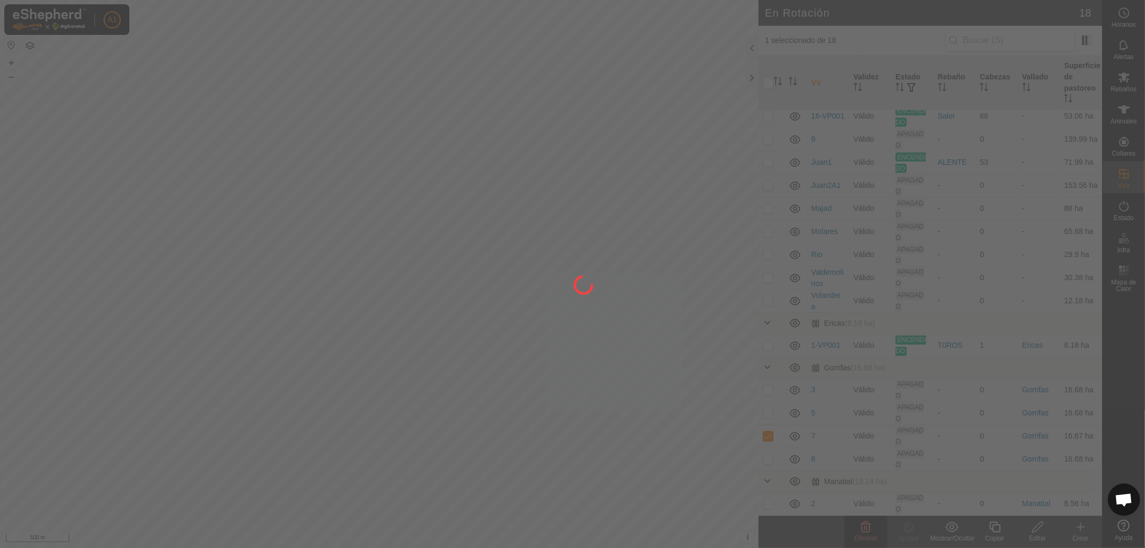
checkbox input "false"
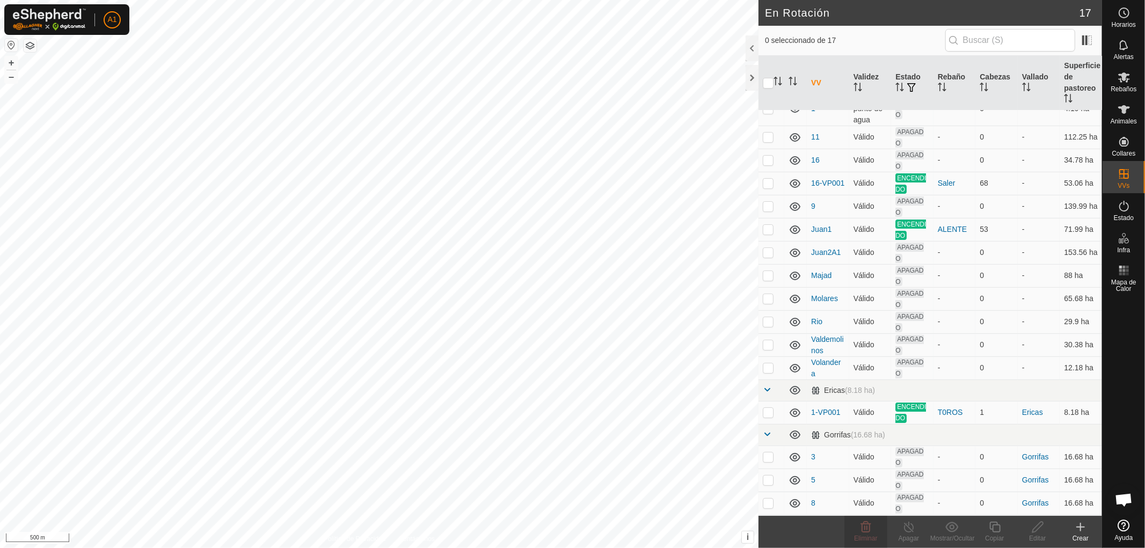
scroll to position [85, 0]
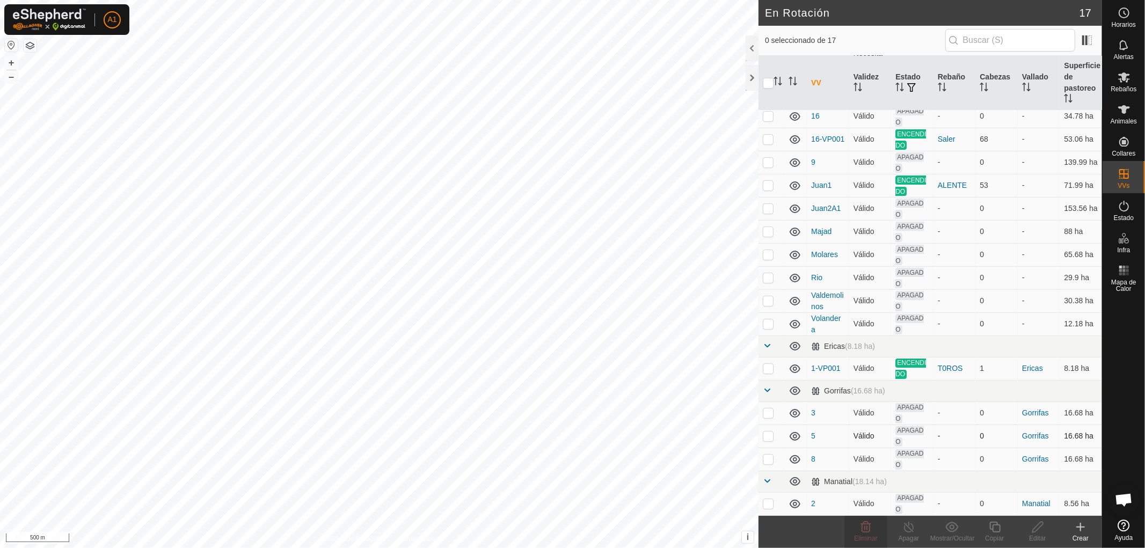
click at [767, 436] on p-checkbox at bounding box center [768, 436] width 11 height 9
checkbox input "false"
click at [768, 458] on p-checkbox at bounding box center [768, 459] width 11 height 9
checkbox input "true"
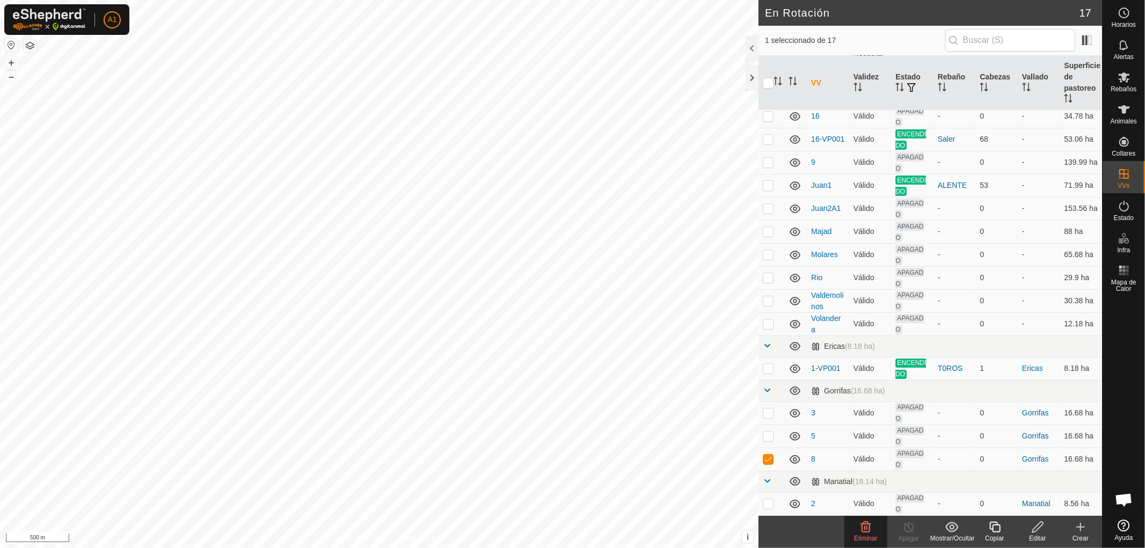
click at [868, 535] on span "Eliminar" at bounding box center [865, 539] width 23 height 8
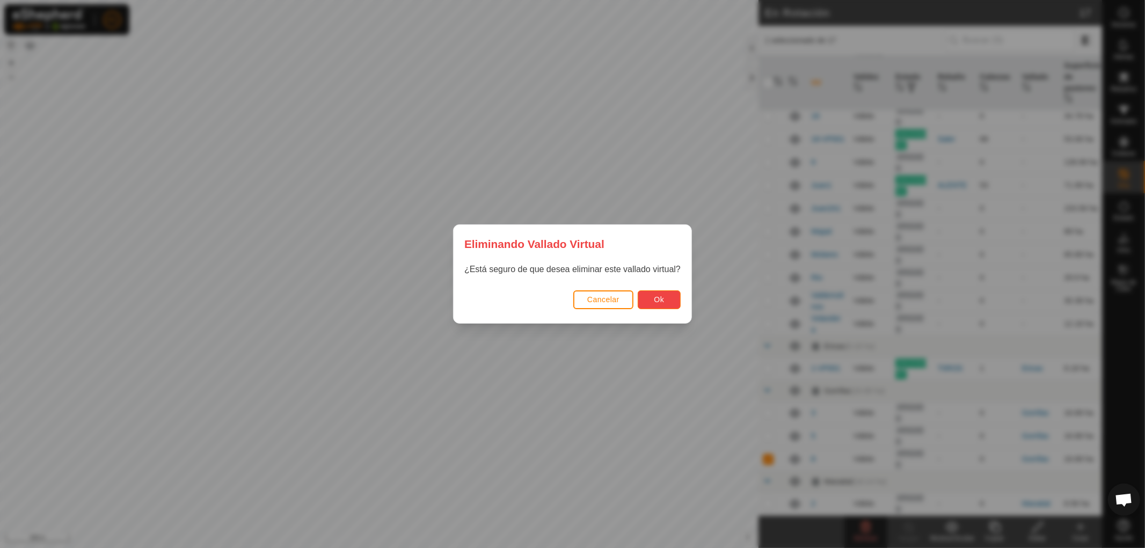
click at [653, 294] on button "Ok" at bounding box center [659, 299] width 43 height 19
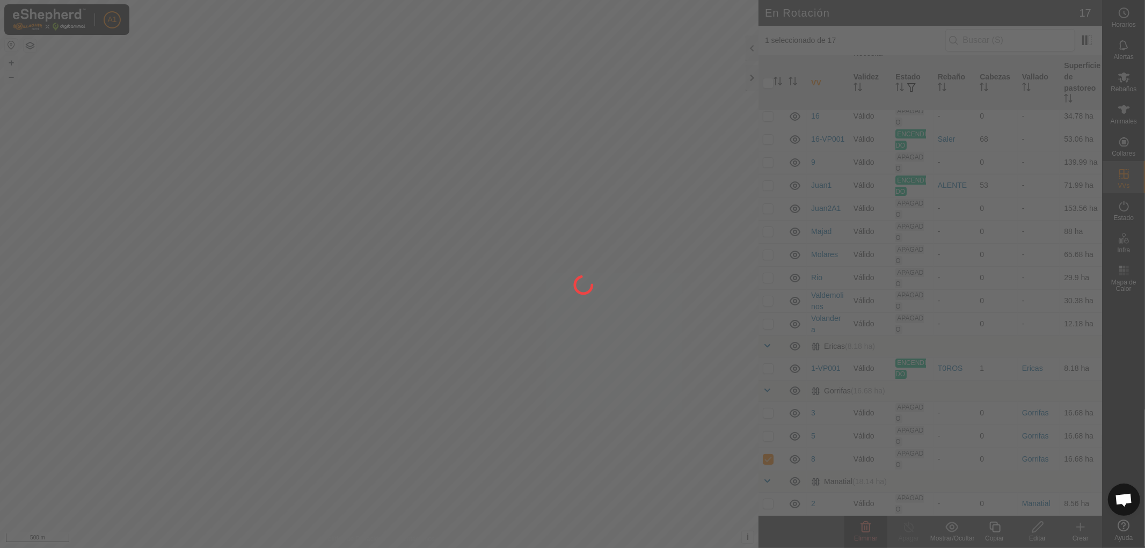
checkbox input "false"
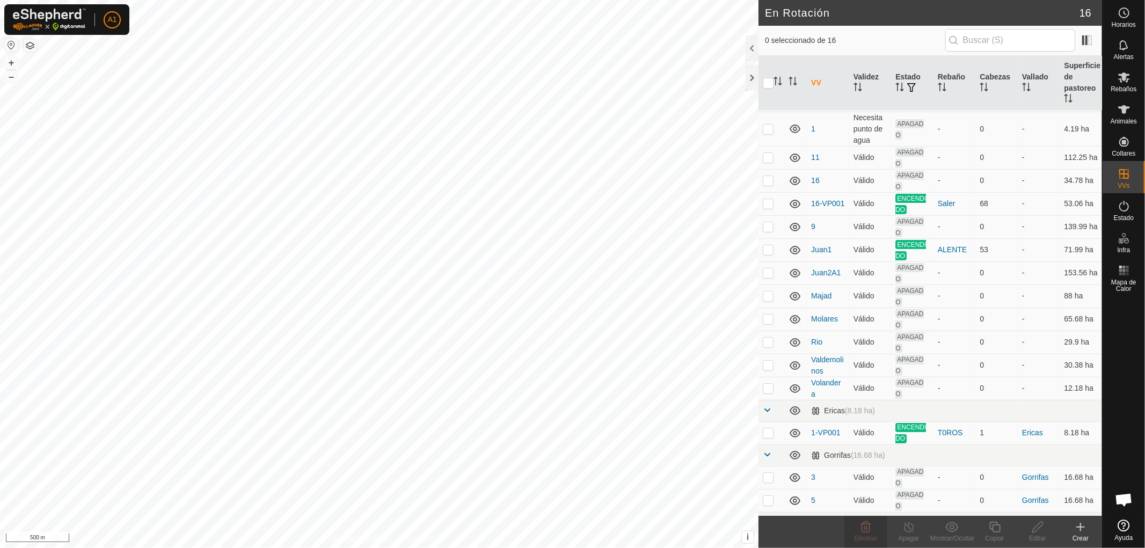
scroll to position [62, 0]
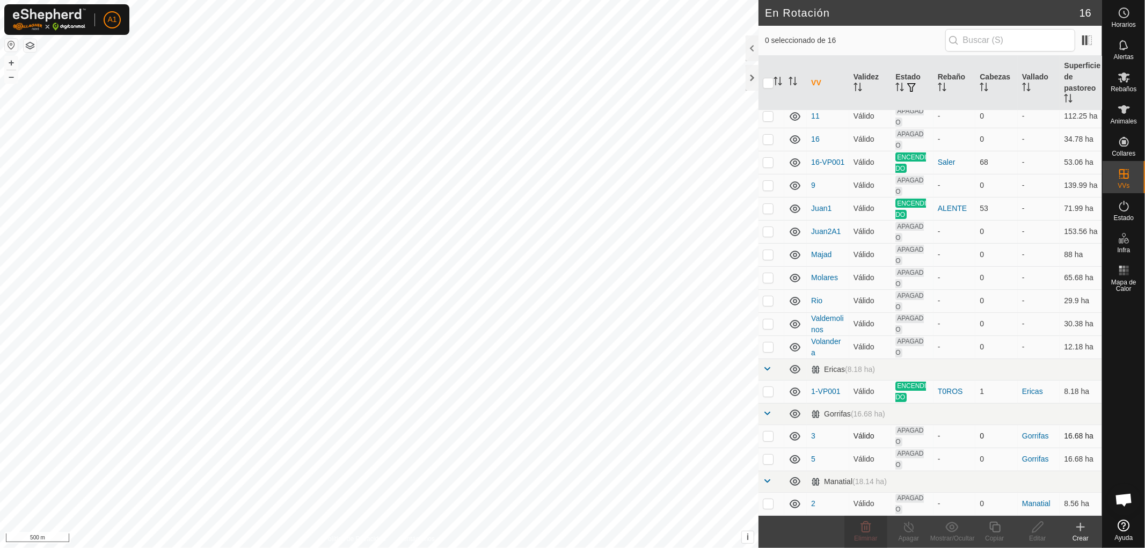
click at [768, 437] on p-checkbox at bounding box center [768, 436] width 11 height 9
checkbox input "true"
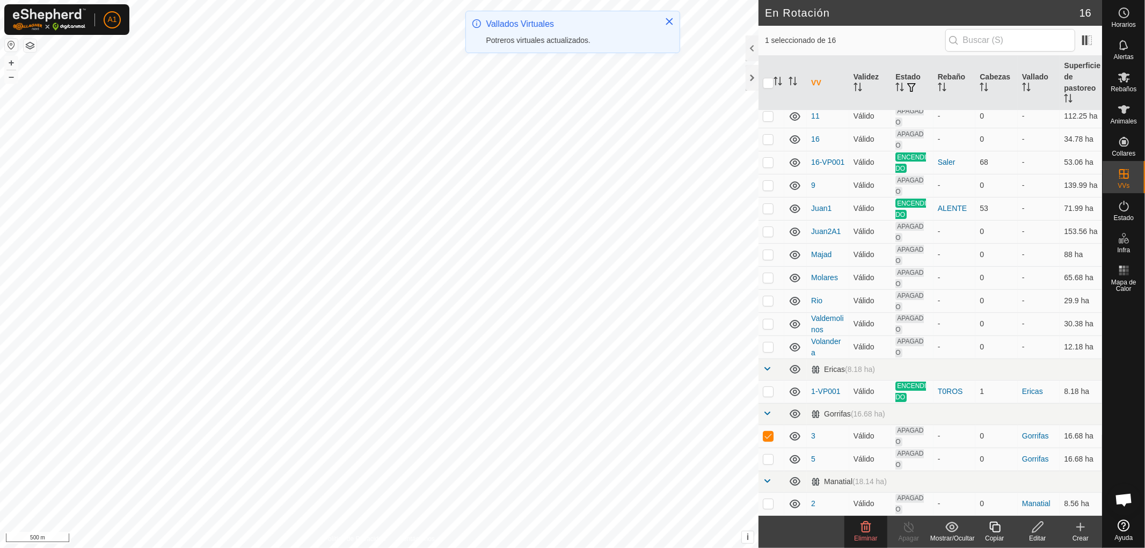
scroll to position [0, 0]
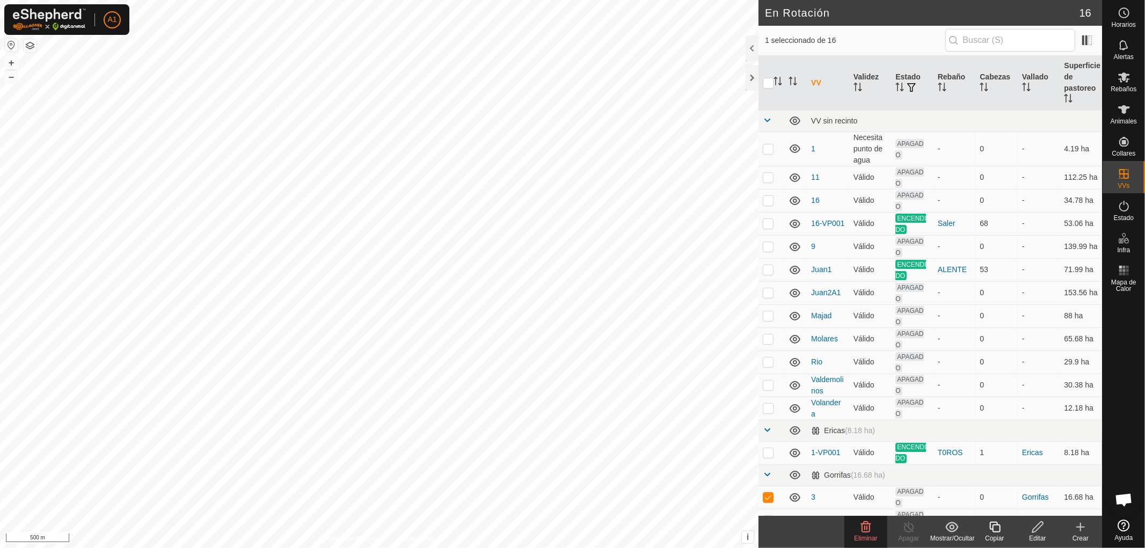
click at [865, 533] on icon at bounding box center [866, 527] width 13 height 13
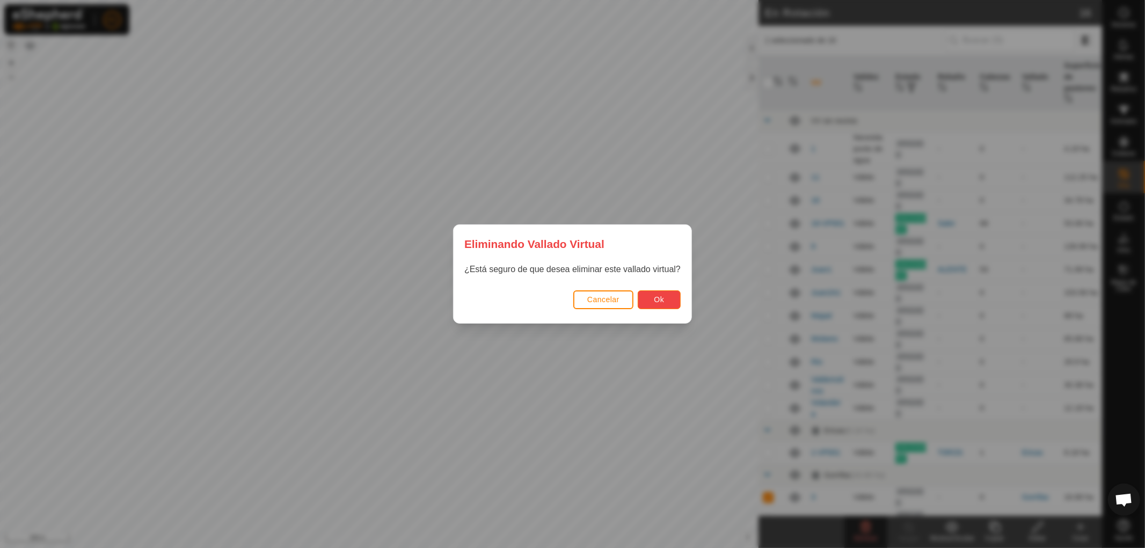
click at [663, 302] on span "Ok" at bounding box center [660, 299] width 10 height 9
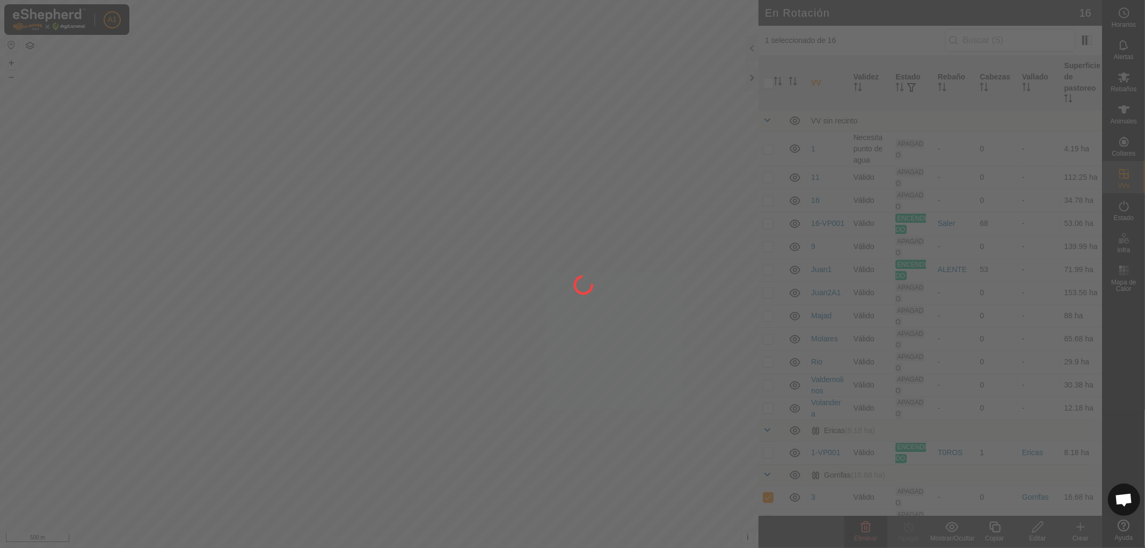
checkbox input "false"
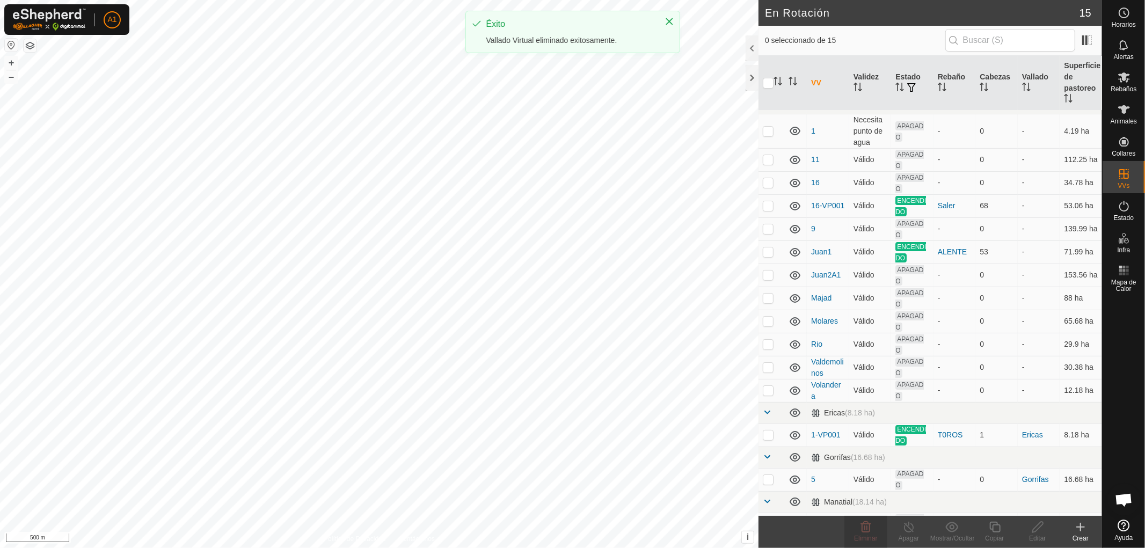
scroll to position [39, 0]
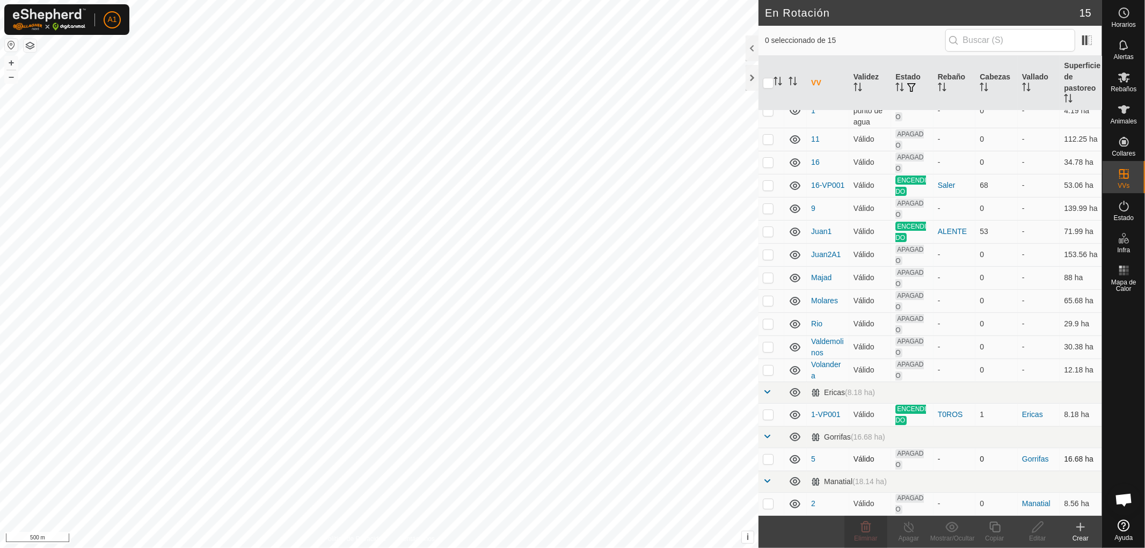
click at [768, 459] on p-checkbox at bounding box center [768, 459] width 11 height 9
checkbox input "true"
click at [867, 537] on span "Eliminar" at bounding box center [865, 539] width 23 height 8
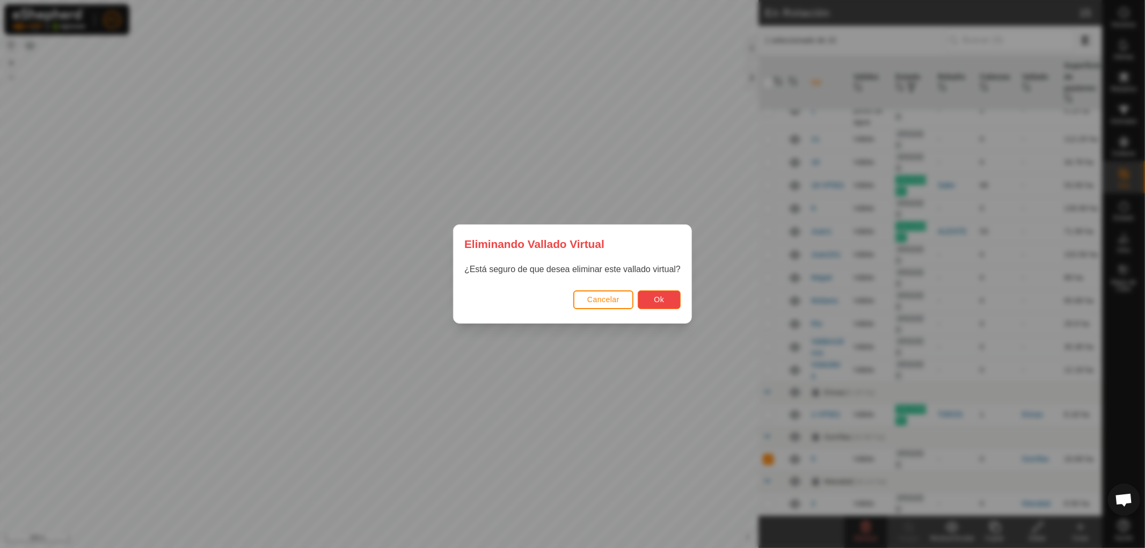
click at [664, 302] on span "Ok" at bounding box center [660, 299] width 10 height 9
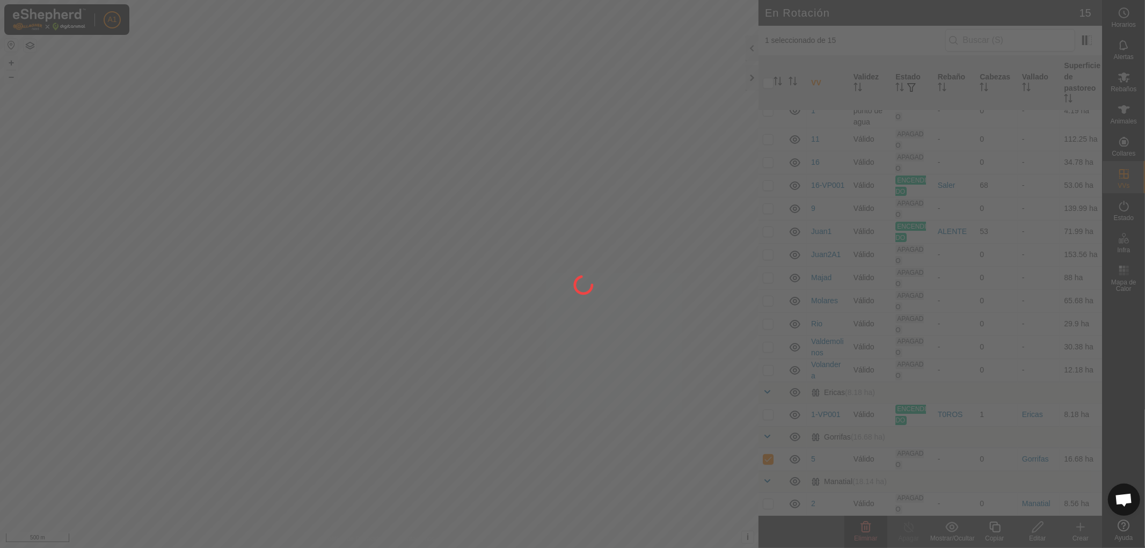
checkbox input "false"
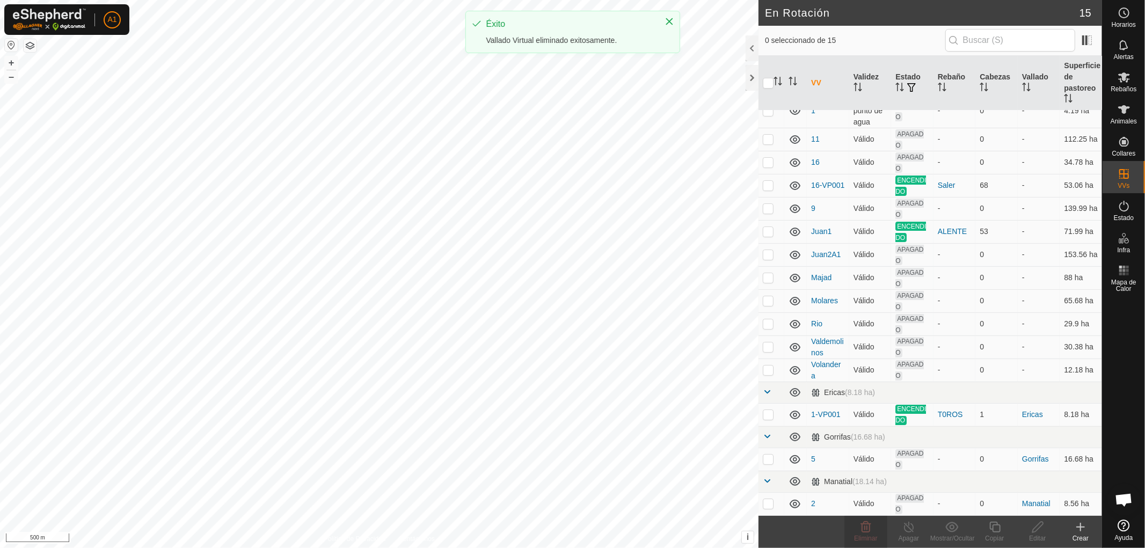
scroll to position [0, 0]
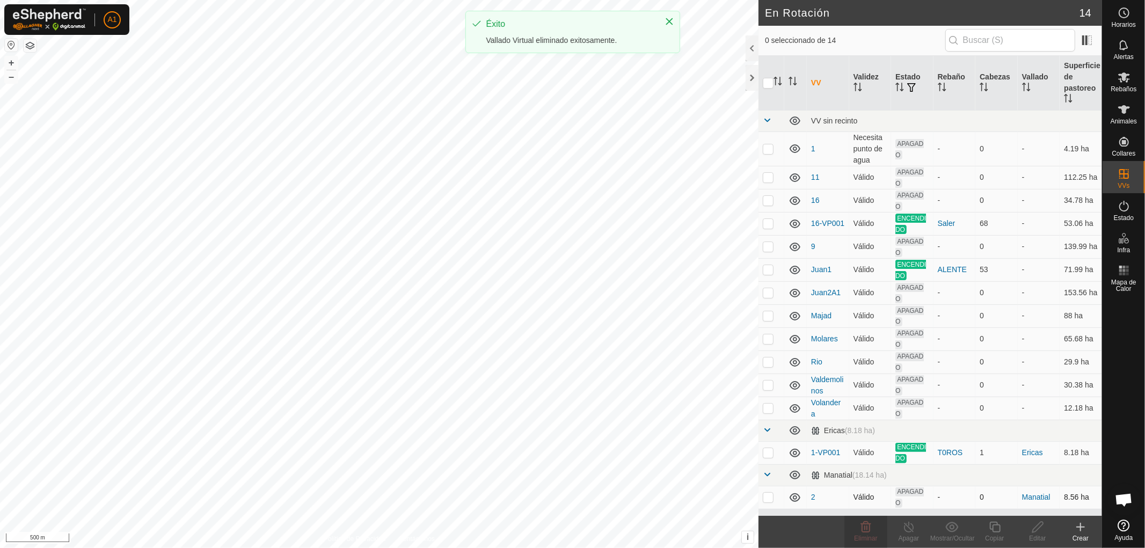
click at [768, 496] on p-checkbox at bounding box center [768, 497] width 11 height 9
checkbox input "true"
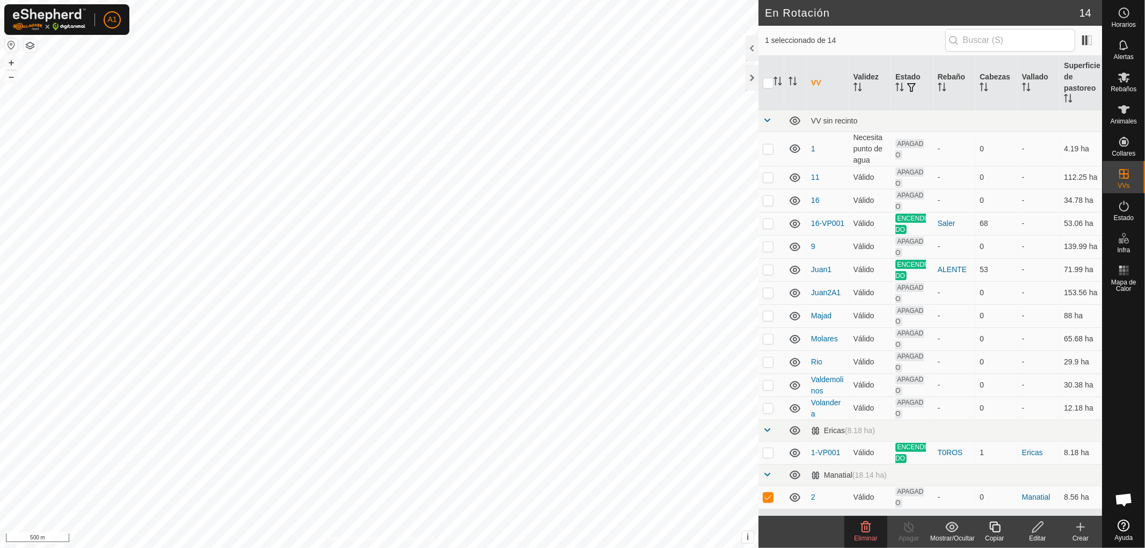
click at [871, 534] on div "Eliminar" at bounding box center [866, 539] width 43 height 10
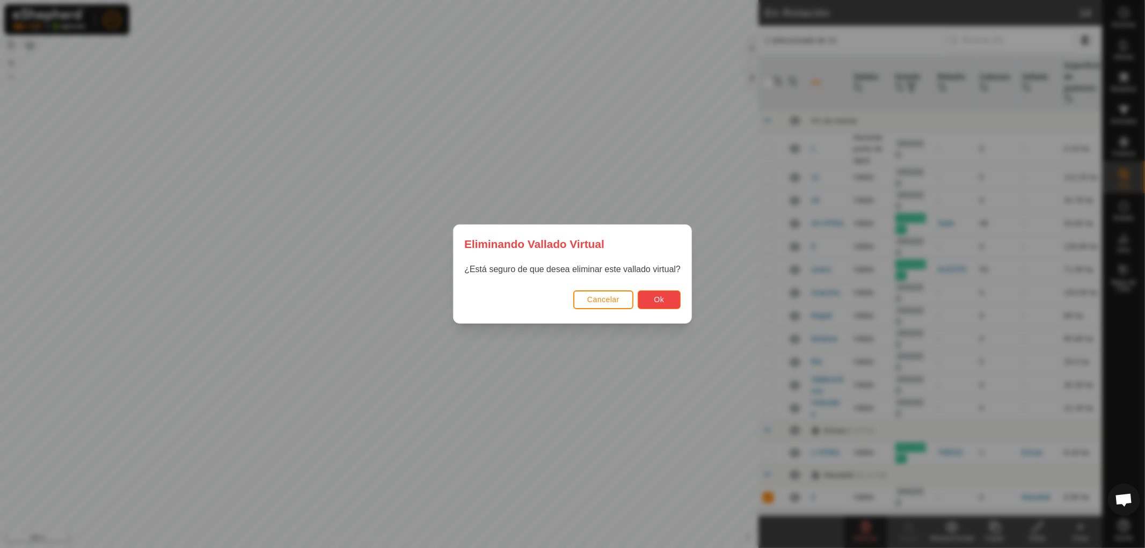
click at [663, 302] on span "Ok" at bounding box center [660, 299] width 10 height 9
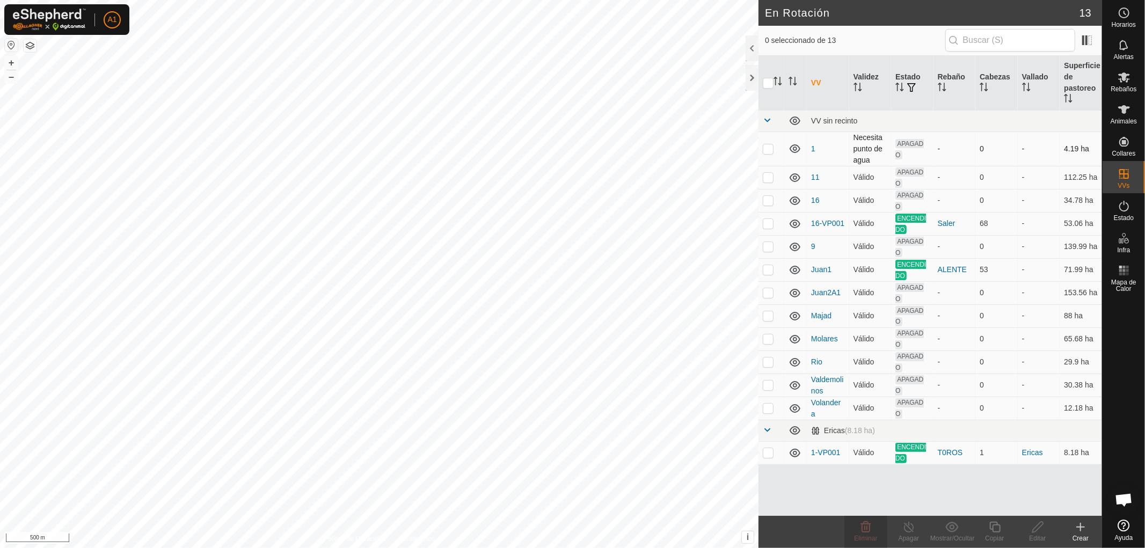
click at [768, 146] on p-checkbox at bounding box center [768, 148] width 11 height 9
checkbox input "false"
click at [767, 176] on p-checkbox at bounding box center [768, 177] width 11 height 9
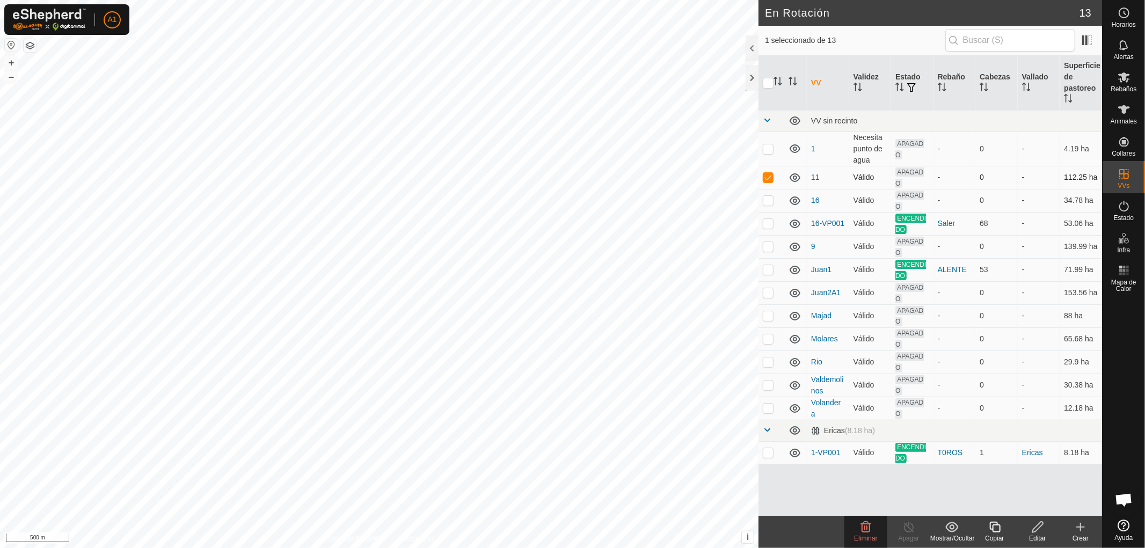
checkbox input "false"
click at [766, 202] on p-checkbox at bounding box center [768, 200] width 11 height 9
click at [766, 201] on p-checkbox at bounding box center [768, 200] width 11 height 9
checkbox input "false"
click at [763, 227] on p-checkbox at bounding box center [768, 223] width 11 height 9
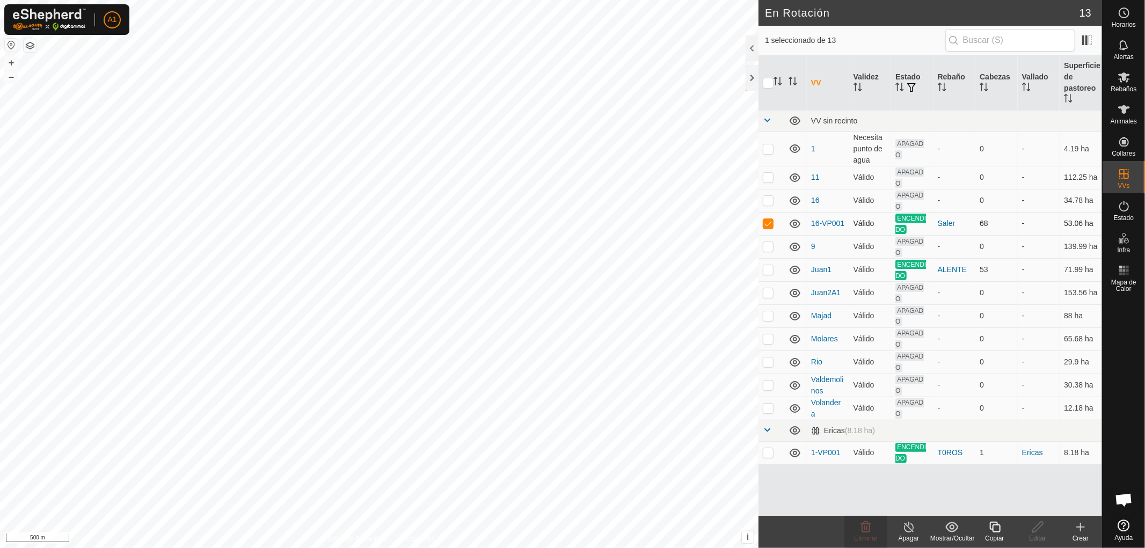
click at [771, 223] on p-checkbox at bounding box center [768, 223] width 11 height 9
checkbox input "false"
click at [765, 248] on p-checkbox at bounding box center [768, 246] width 11 height 9
click at [768, 245] on p-checkbox at bounding box center [768, 246] width 11 height 9
checkbox input "false"
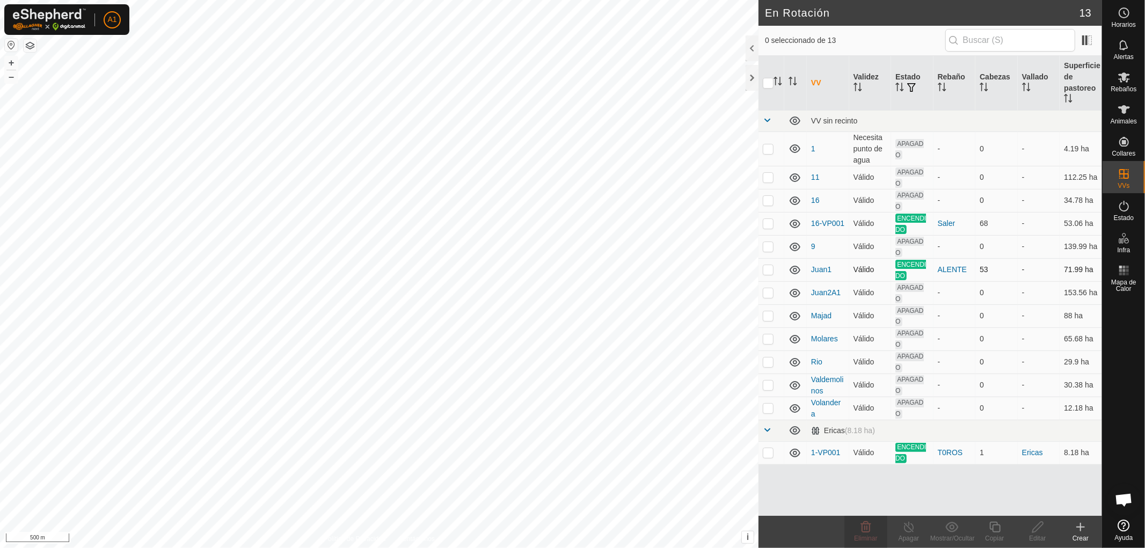
click at [769, 272] on p-checkbox at bounding box center [768, 269] width 11 height 9
click at [769, 270] on p-checkbox at bounding box center [768, 269] width 11 height 9
checkbox input "false"
click at [765, 297] on p-checkbox at bounding box center [768, 292] width 11 height 9
click at [764, 292] on p-checkbox at bounding box center [768, 292] width 11 height 9
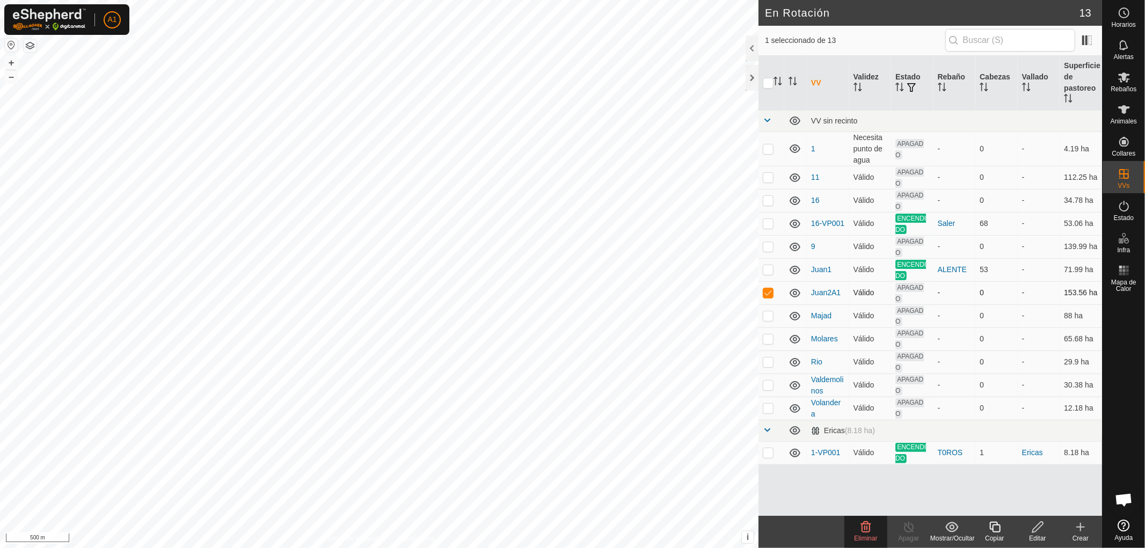
checkbox input "false"
click at [766, 315] on p-checkbox at bounding box center [768, 315] width 11 height 9
click at [768, 314] on p-checkbox at bounding box center [768, 315] width 11 height 9
checkbox input "false"
click at [768, 337] on p-checkbox at bounding box center [768, 339] width 11 height 9
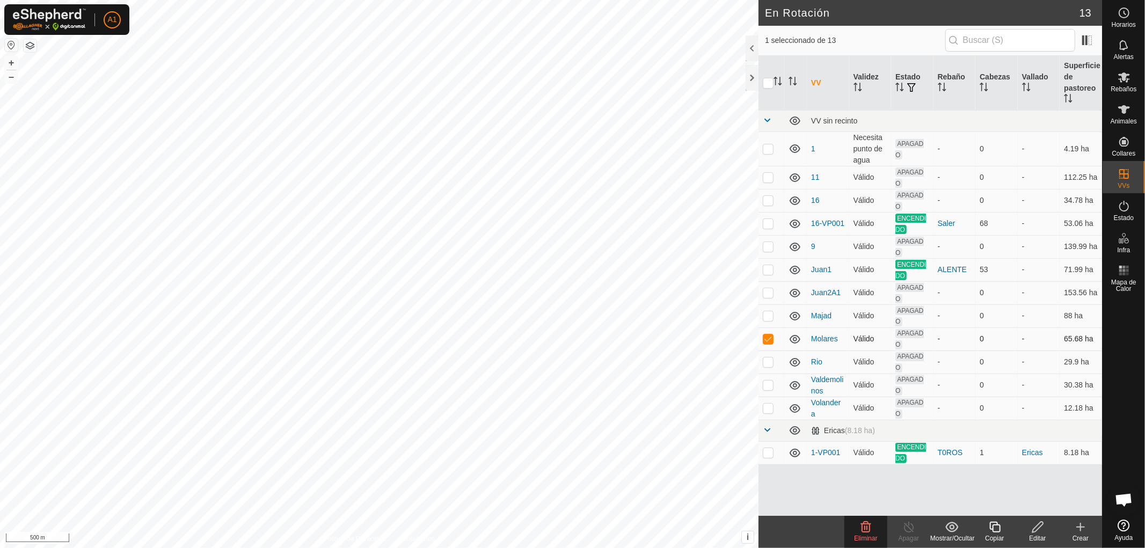
click at [768, 337] on p-checkbox at bounding box center [768, 339] width 11 height 9
checkbox input "false"
click at [770, 361] on p-checkbox at bounding box center [768, 362] width 11 height 9
checkbox input "false"
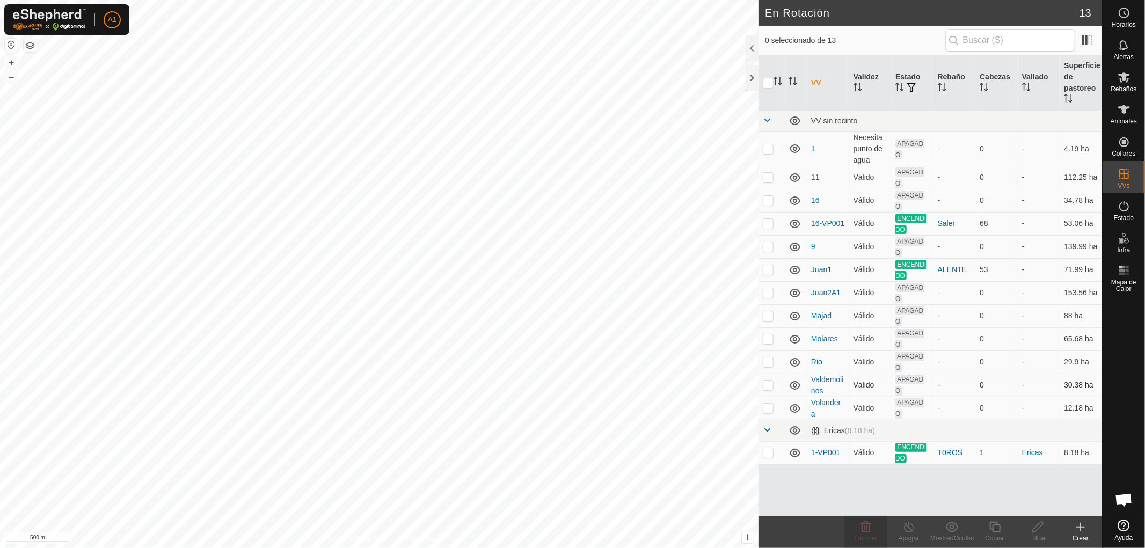
click at [771, 387] on p-checkbox at bounding box center [768, 385] width 11 height 9
click at [856, 528] on delete-svg-icon at bounding box center [866, 527] width 43 height 13
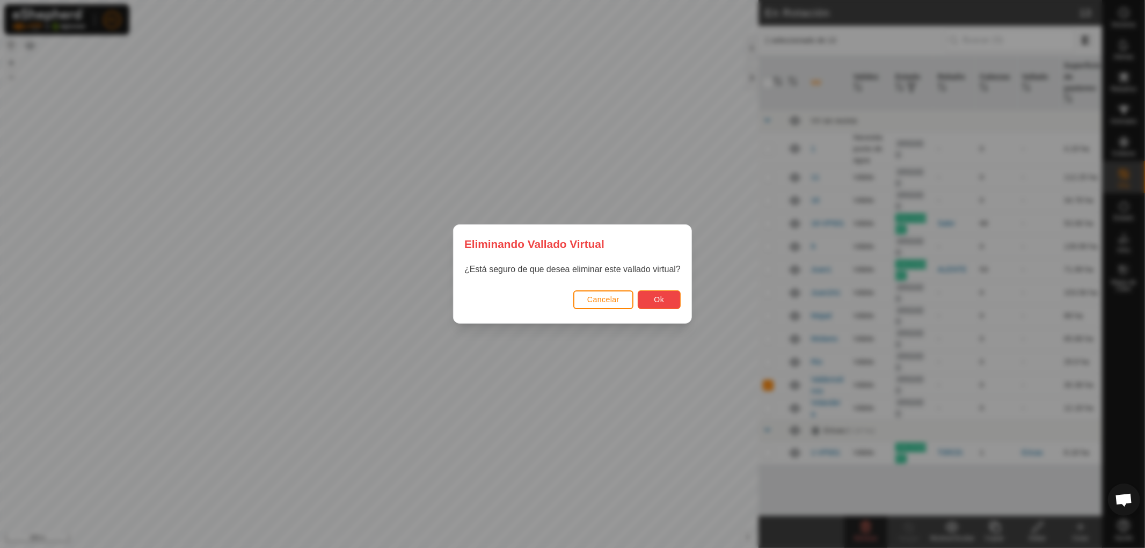
click at [662, 297] on span "Ok" at bounding box center [660, 299] width 10 height 9
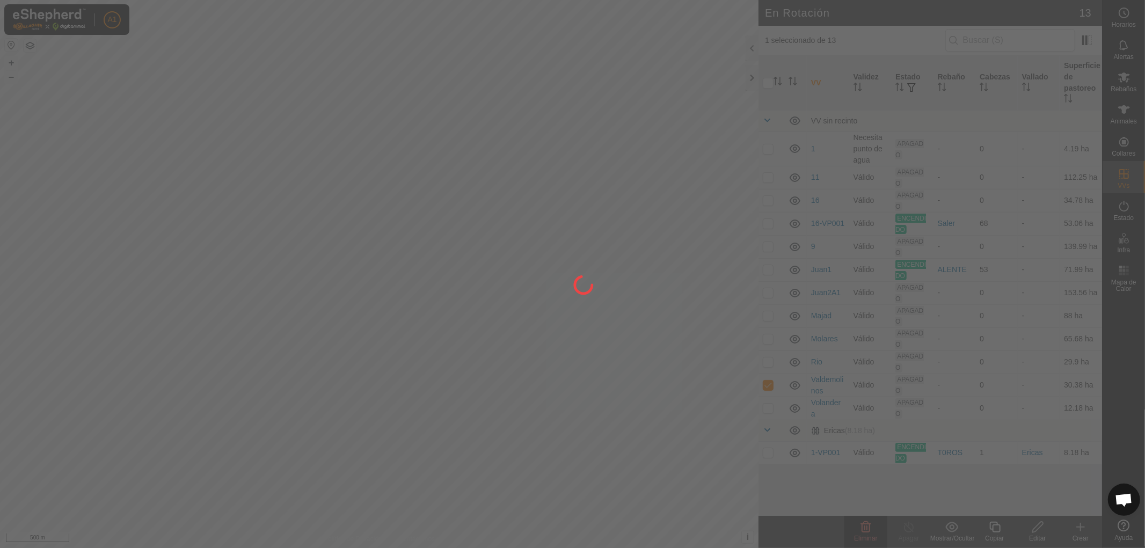
checkbox input "false"
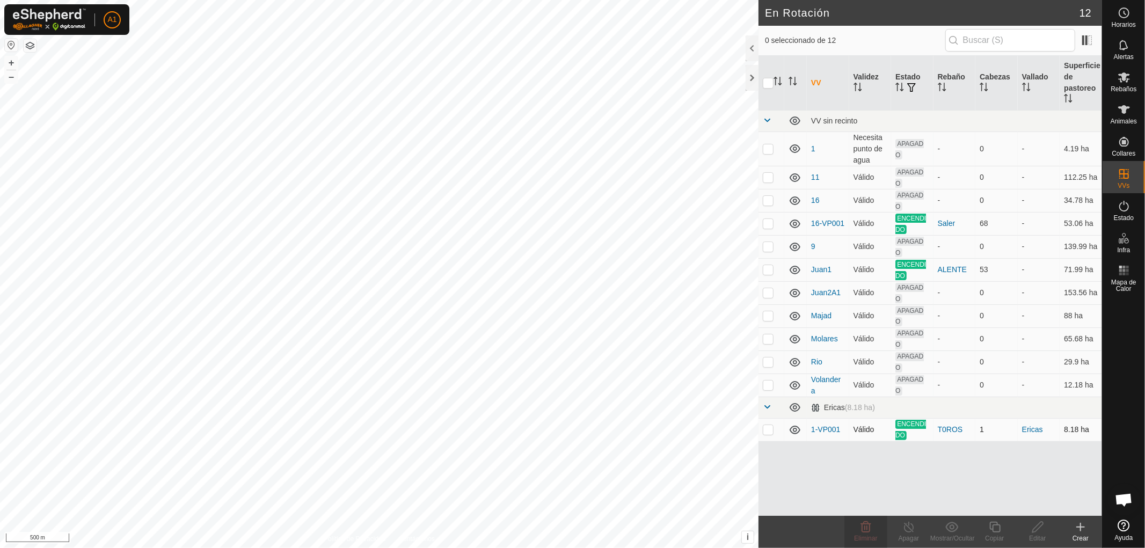
click at [768, 427] on p-checkbox at bounding box center [768, 429] width 11 height 9
checkbox input "false"
click at [766, 269] on p-checkbox at bounding box center [768, 269] width 11 height 9
click at [765, 270] on p-checkbox at bounding box center [768, 269] width 11 height 9
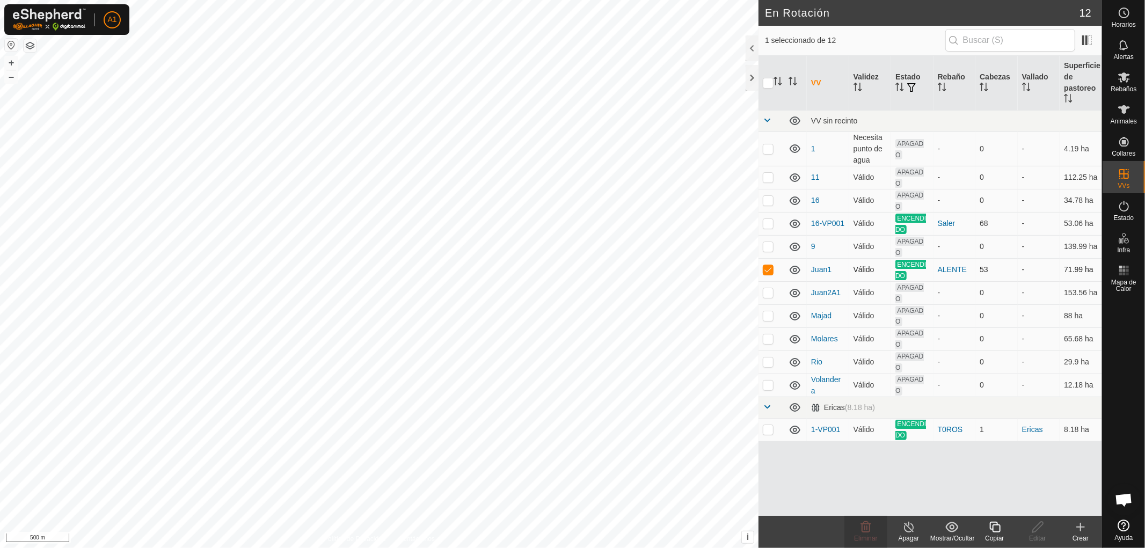
checkbox input "false"
click at [766, 226] on p-checkbox at bounding box center [768, 223] width 11 height 9
click at [766, 224] on p-checkbox at bounding box center [768, 223] width 11 height 9
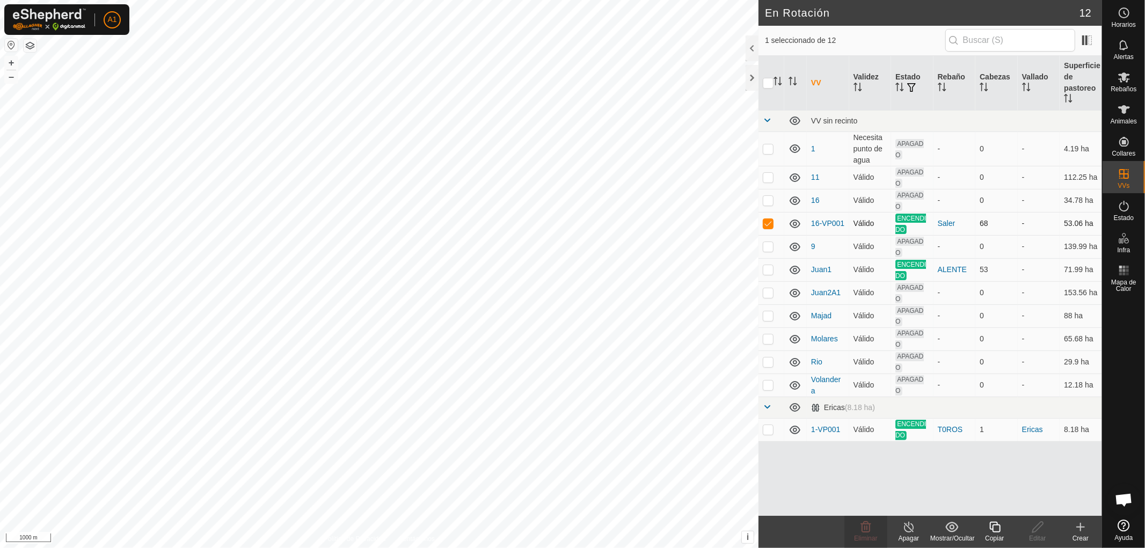
checkbox input "false"
